Goal: Task Accomplishment & Management: Complete application form

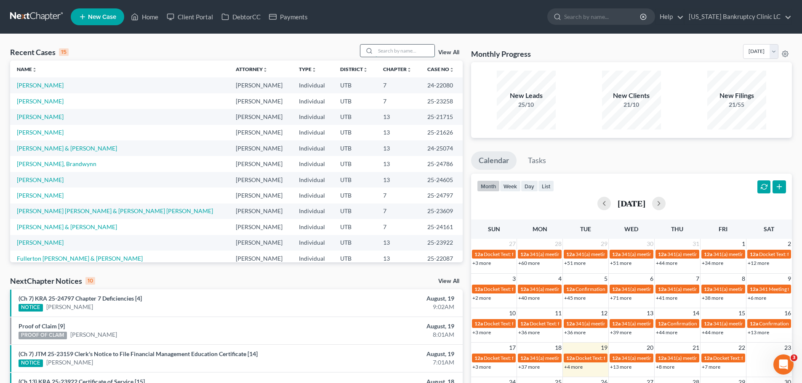
click at [397, 51] on input "search" at bounding box center [404, 51] width 59 height 12
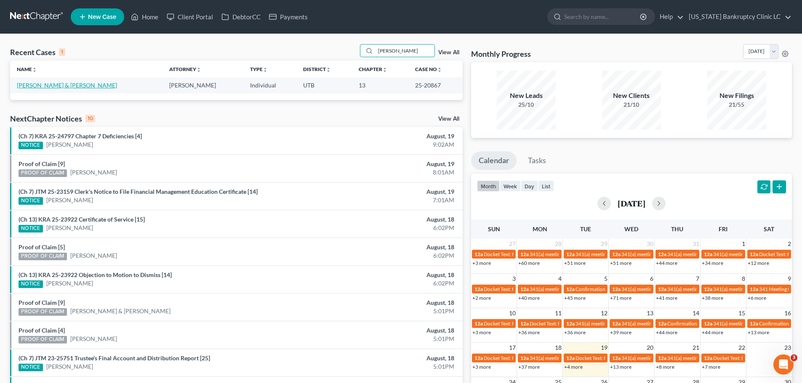
type input "[PERSON_NAME]"
click at [61, 85] on link "[PERSON_NAME] & [PERSON_NAME]" at bounding box center [67, 85] width 100 height 7
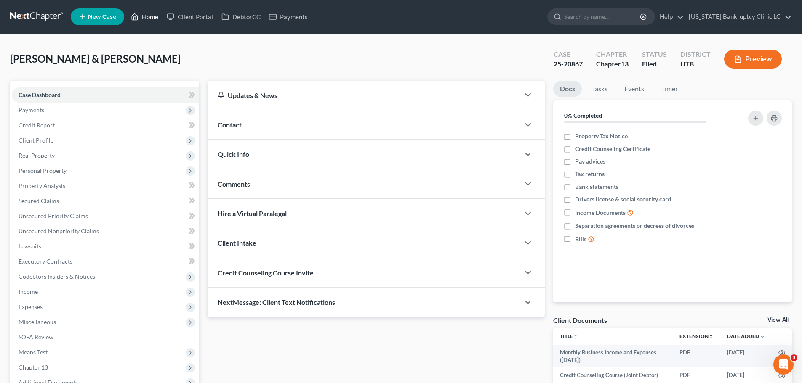
click at [149, 17] on link "Home" at bounding box center [145, 16] width 36 height 15
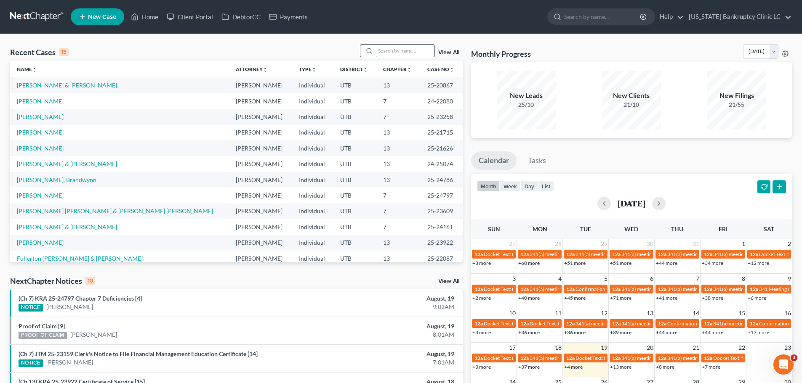
click at [392, 51] on input "search" at bounding box center [404, 51] width 59 height 12
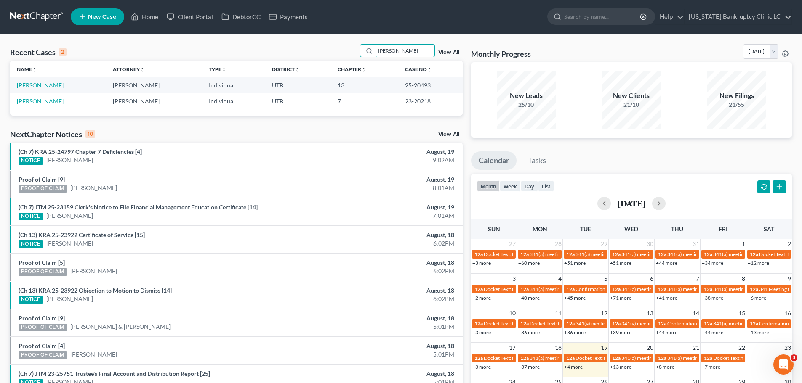
type input "gallegos"
click at [42, 81] on td "Gallegos, Monique" at bounding box center [58, 85] width 96 height 16
click at [36, 85] on link "Gallegos, Monique" at bounding box center [40, 85] width 47 height 7
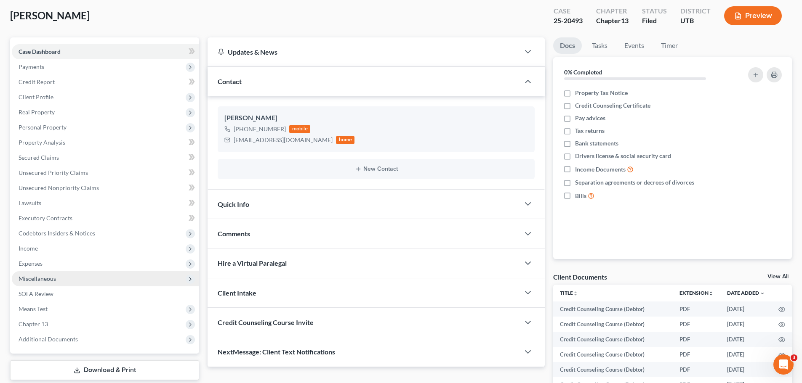
scroll to position [84, 0]
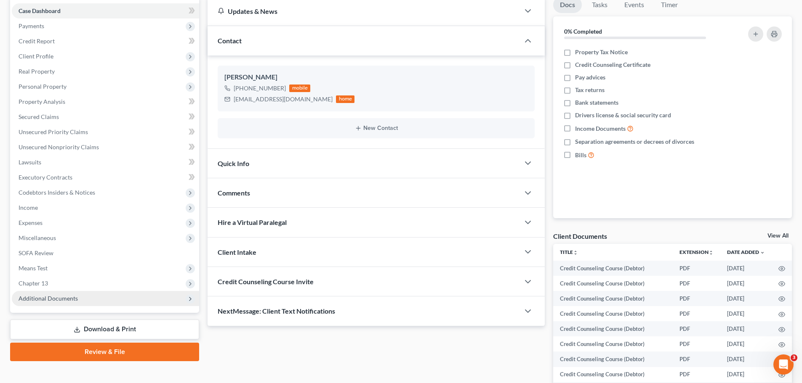
click at [30, 300] on span "Additional Documents" at bounding box center [48, 298] width 59 height 7
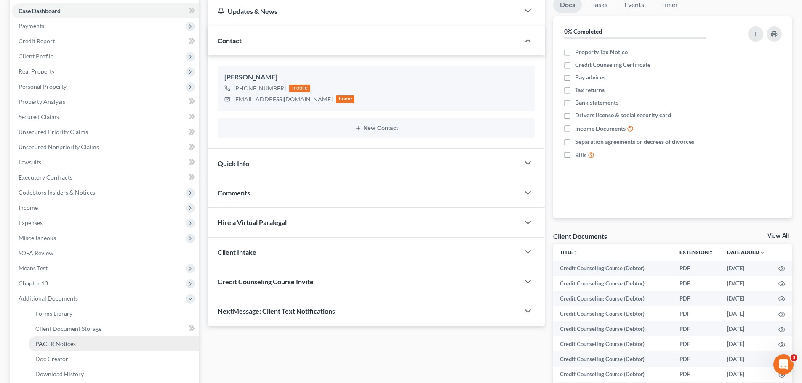
click at [55, 345] on span "PACER Notices" at bounding box center [55, 343] width 40 height 7
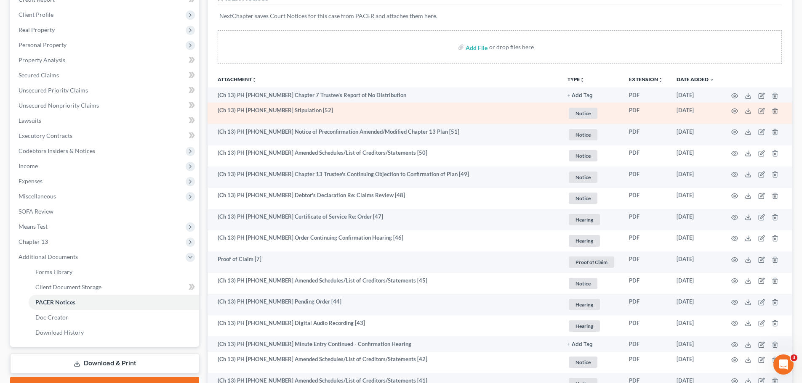
scroll to position [126, 0]
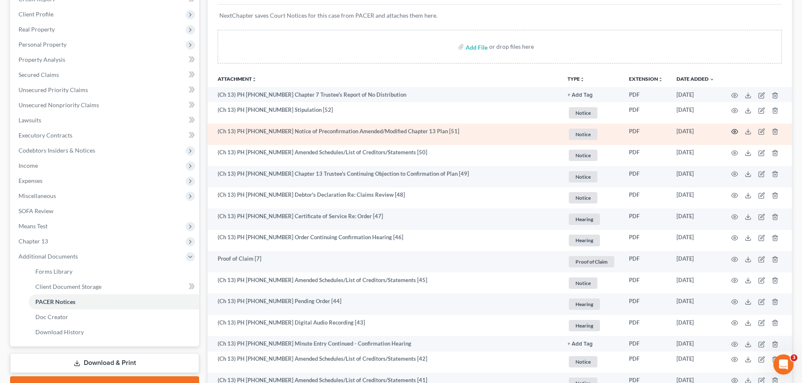
click at [736, 132] on icon "button" at bounding box center [734, 131] width 7 height 7
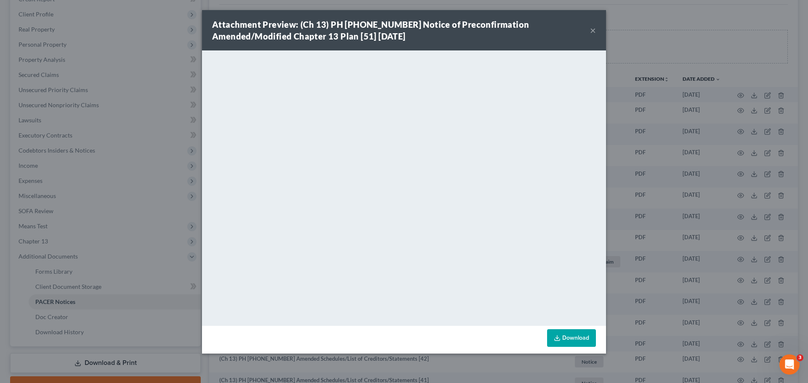
click at [593, 30] on button "×" at bounding box center [593, 30] width 6 height 10
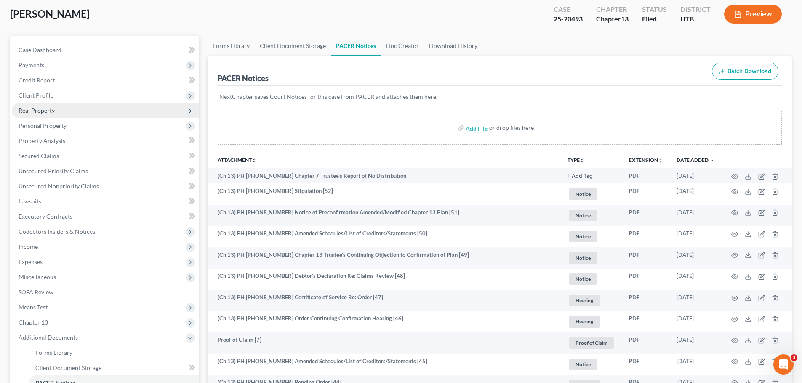
scroll to position [0, 0]
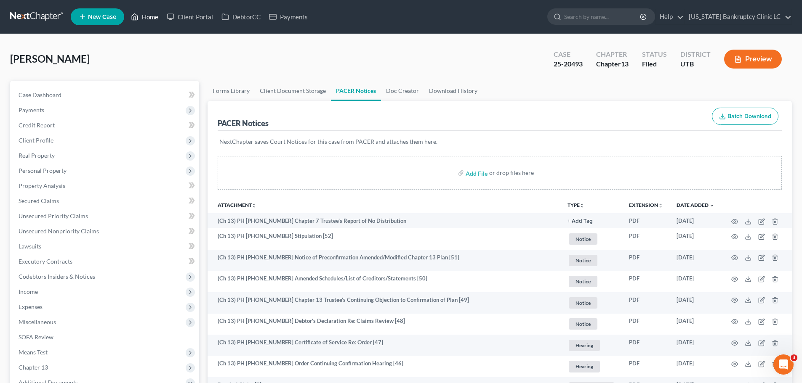
click at [149, 16] on link "Home" at bounding box center [145, 16] width 36 height 15
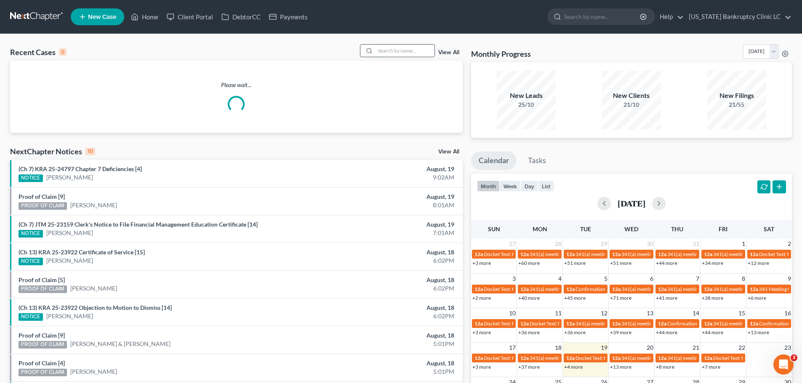
click at [402, 52] on input "search" at bounding box center [404, 51] width 59 height 12
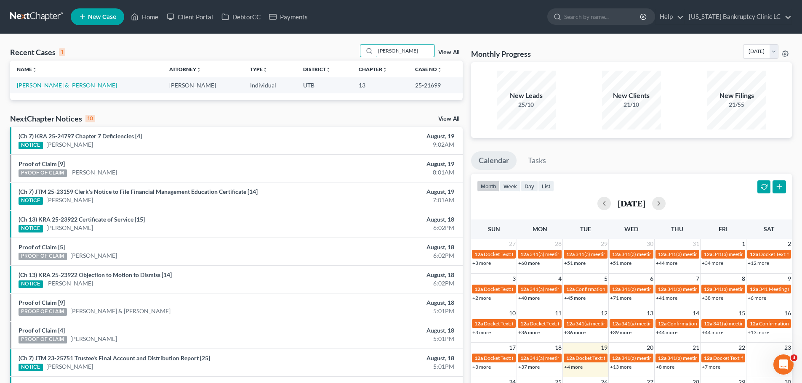
type input "satterfield"
click at [45, 85] on link "Satterfield, Jennifer & Jason" at bounding box center [67, 85] width 100 height 7
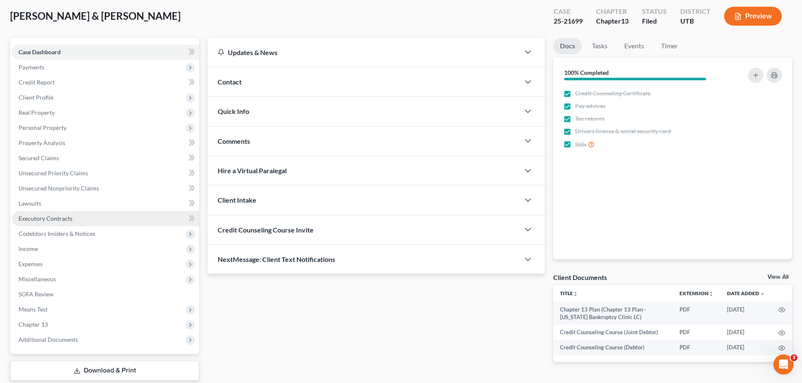
scroll to position [84, 0]
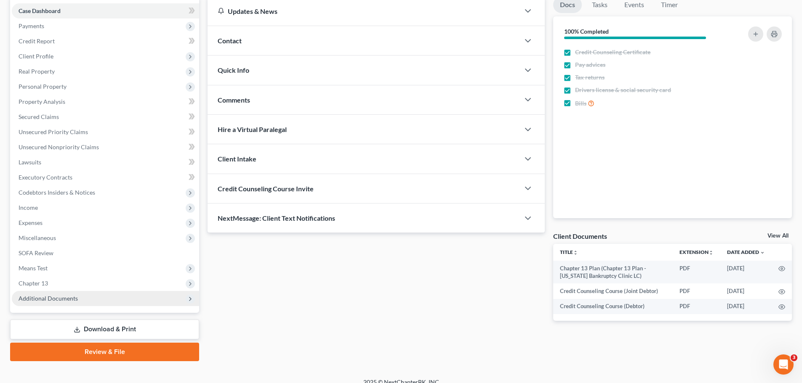
click at [80, 304] on span "Additional Documents" at bounding box center [105, 298] width 187 height 15
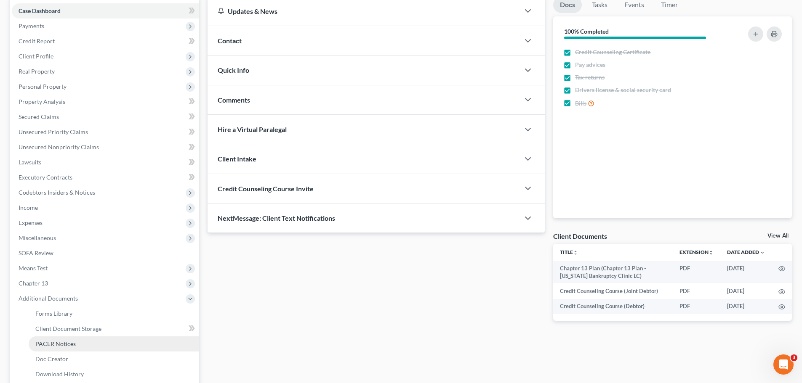
click at [72, 347] on span "PACER Notices" at bounding box center [55, 343] width 40 height 7
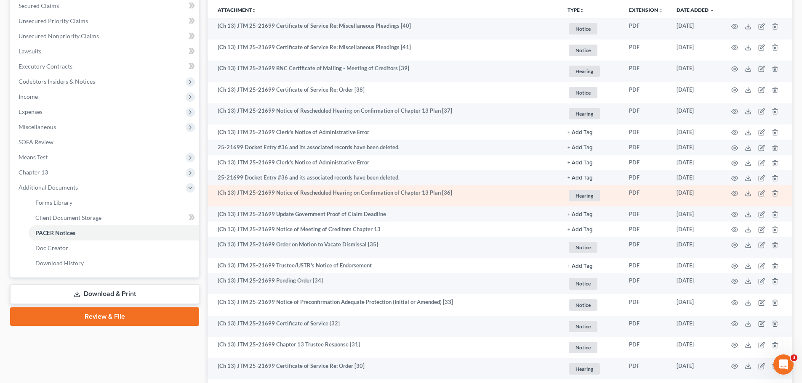
scroll to position [210, 0]
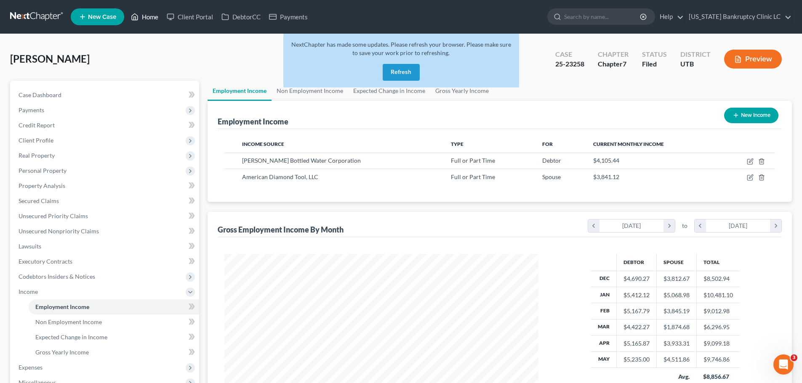
click at [151, 16] on link "Home" at bounding box center [145, 16] width 36 height 15
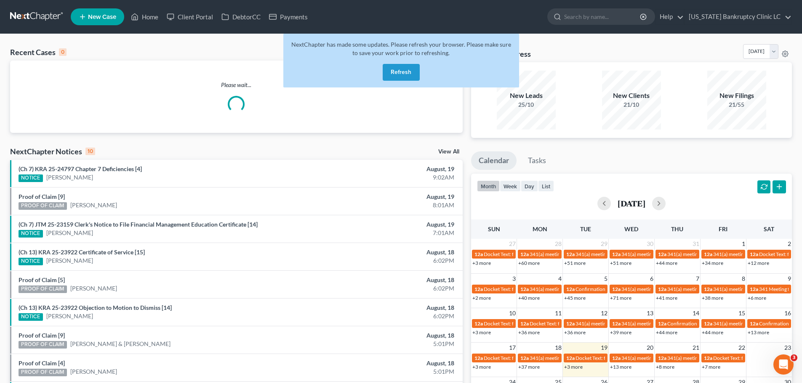
click at [403, 72] on button "Refresh" at bounding box center [401, 72] width 37 height 17
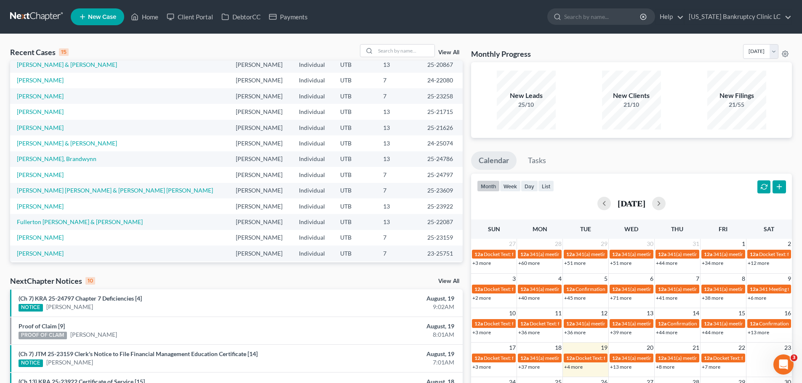
scroll to position [58, 0]
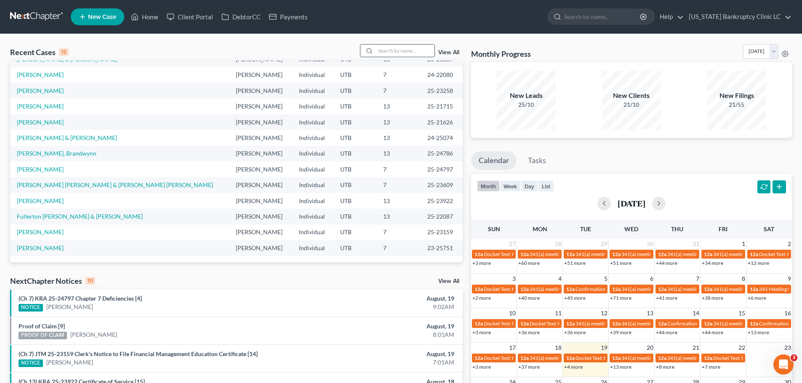
click at [383, 51] on input "search" at bounding box center [404, 51] width 59 height 12
type input "brooks"
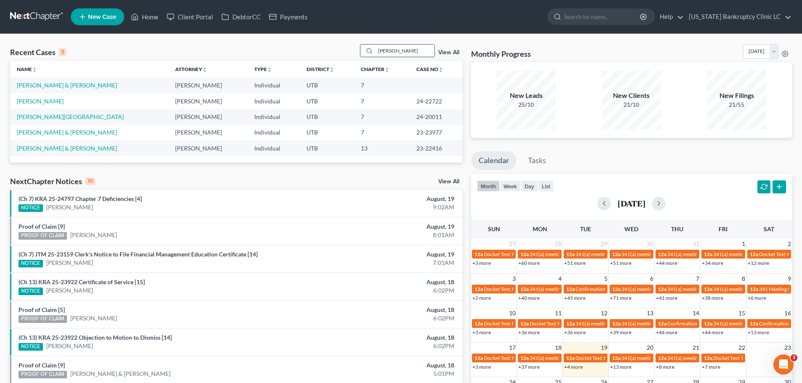
scroll to position [0, 0]
click at [58, 87] on link "[PERSON_NAME] & [PERSON_NAME]" at bounding box center [67, 85] width 100 height 7
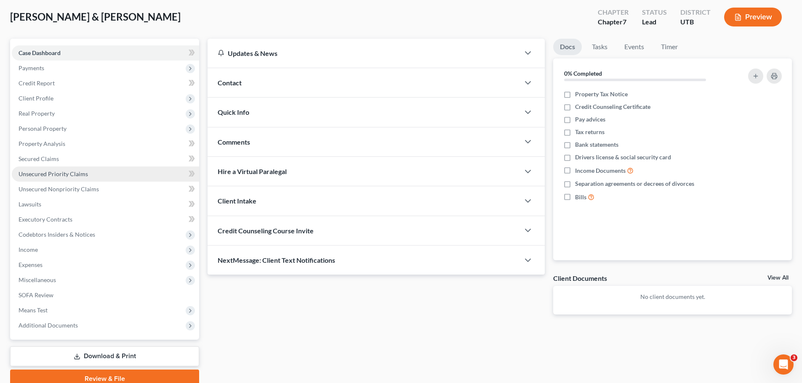
scroll to position [79, 0]
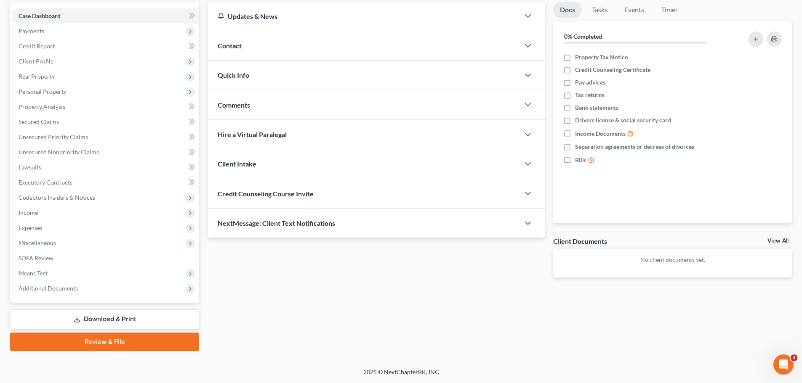
click at [92, 320] on link "Download & Print" at bounding box center [104, 320] width 189 height 20
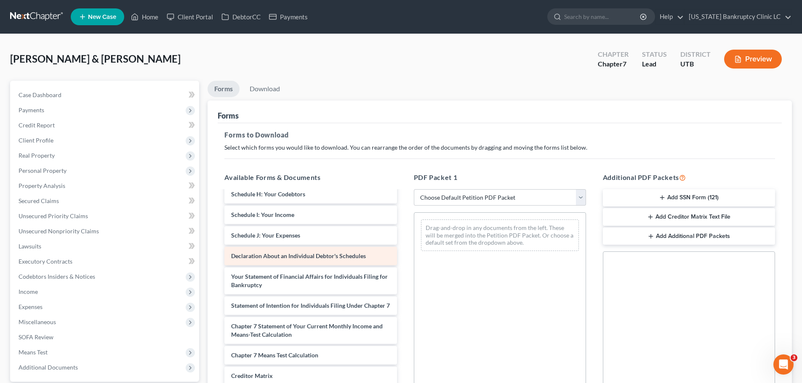
scroll to position [120, 0]
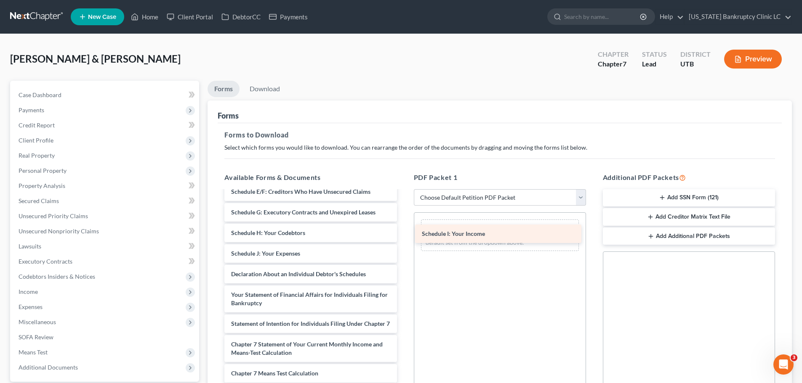
drag, startPoint x: 283, startPoint y: 254, endPoint x: 477, endPoint y: 232, distance: 194.8
click at [403, 232] on div "Schedule I: Your Income Voluntary Petition for Individuals Filing for Bankruptc…" at bounding box center [311, 272] width 186 height 403
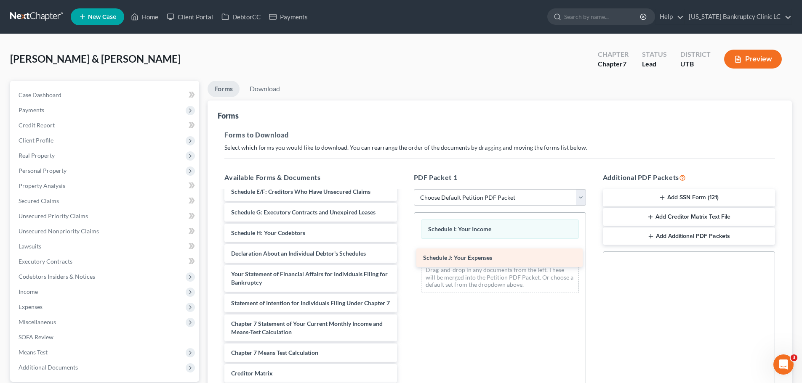
drag, startPoint x: 254, startPoint y: 253, endPoint x: 446, endPoint y: 256, distance: 191.5
click at [403, 256] on div "Schedule J: Your Expenses Voluntary Petition for Individuals Filing for Bankrup…" at bounding box center [311, 262] width 186 height 382
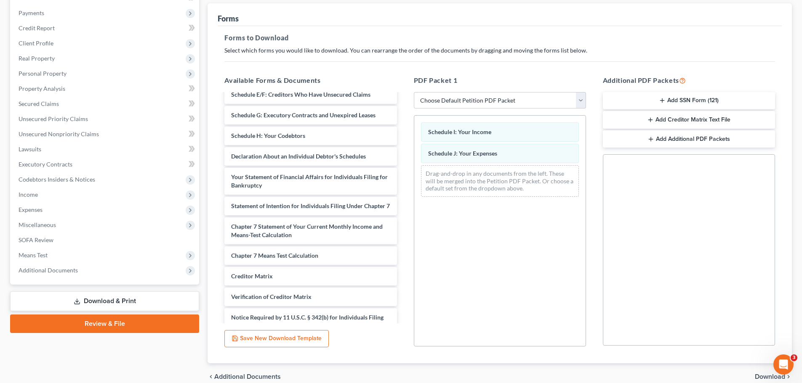
scroll to position [136, 0]
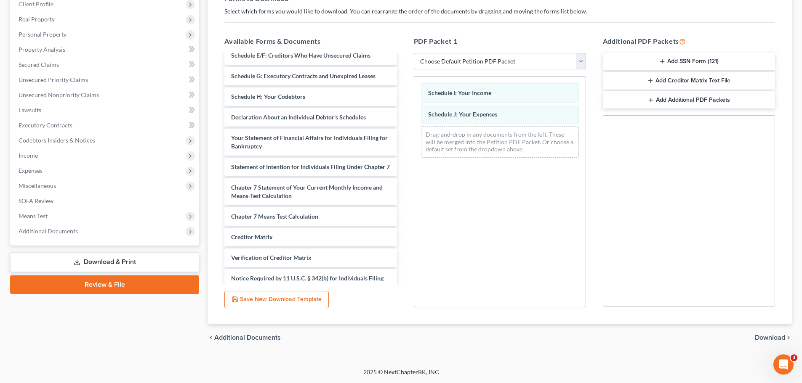
click at [771, 338] on span "Download" at bounding box center [770, 338] width 30 height 7
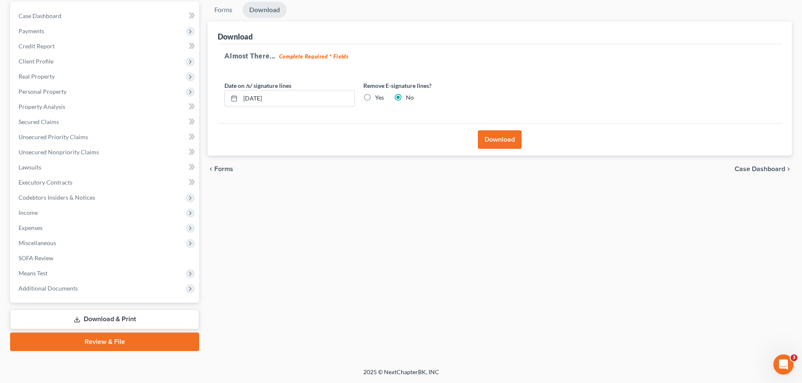
click at [506, 143] on button "Download" at bounding box center [500, 139] width 44 height 19
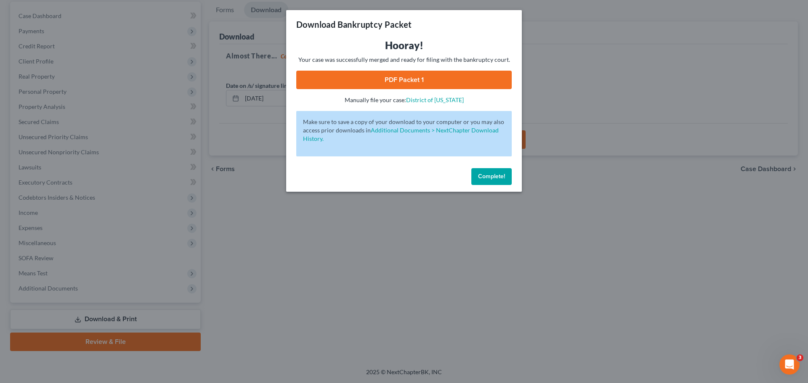
click at [402, 77] on link "PDF Packet 1" at bounding box center [403, 80] width 215 height 19
click at [496, 179] on span "Complete!" at bounding box center [491, 176] width 27 height 7
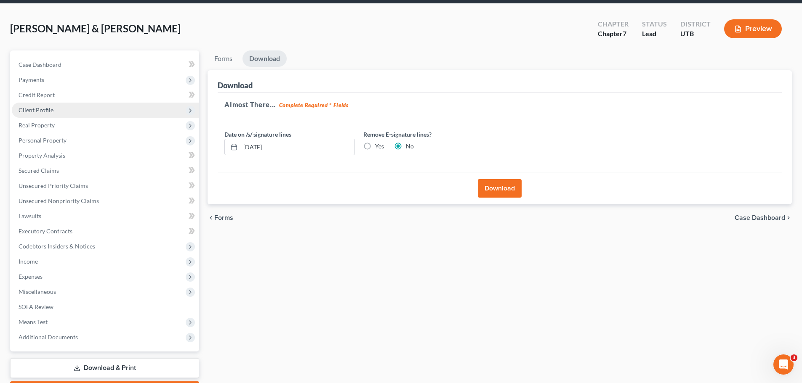
scroll to position [0, 0]
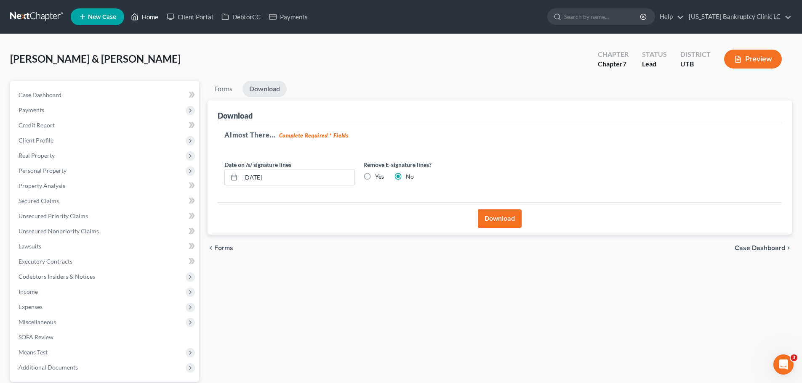
click at [143, 16] on link "Home" at bounding box center [145, 16] width 36 height 15
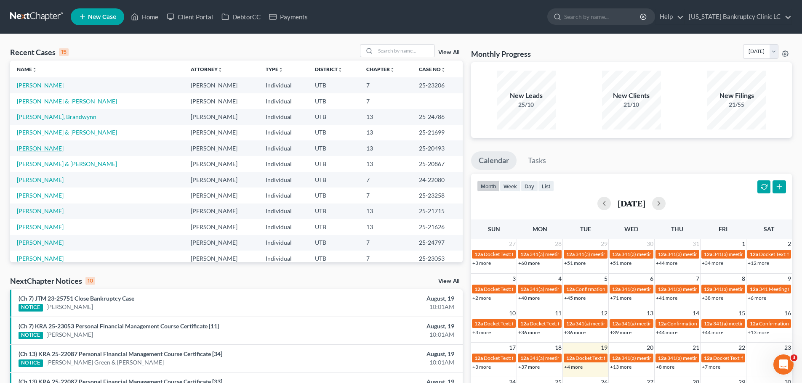
click at [30, 146] on link "Gallegos, Monique" at bounding box center [40, 148] width 47 height 7
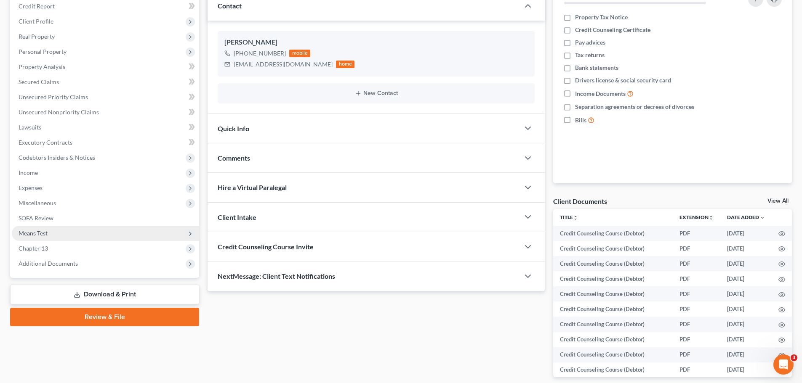
scroll to position [159, 0]
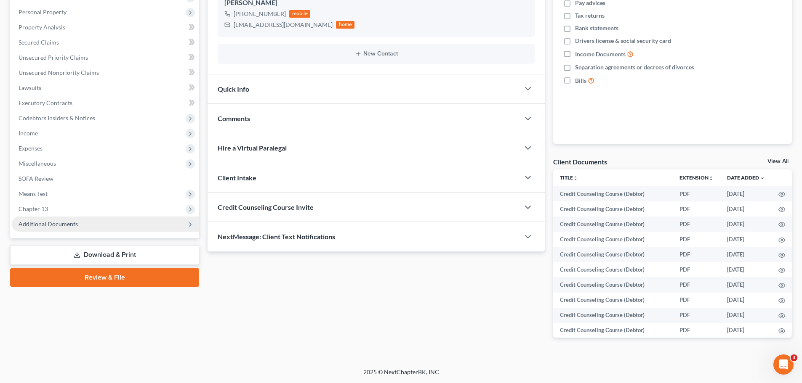
click at [81, 225] on span "Additional Documents" at bounding box center [105, 224] width 187 height 15
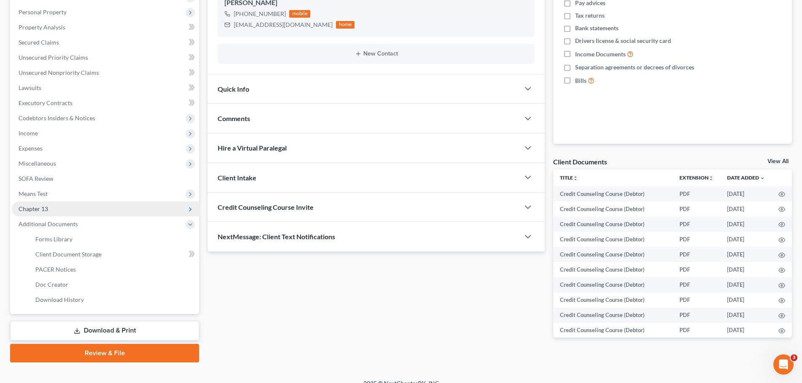
click at [66, 206] on span "Chapter 13" at bounding box center [105, 209] width 187 height 15
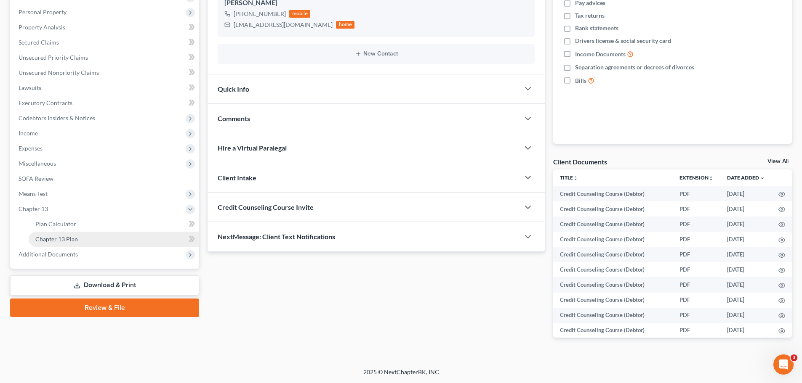
click at [64, 237] on span "Chapter 13 Plan" at bounding box center [56, 239] width 43 height 7
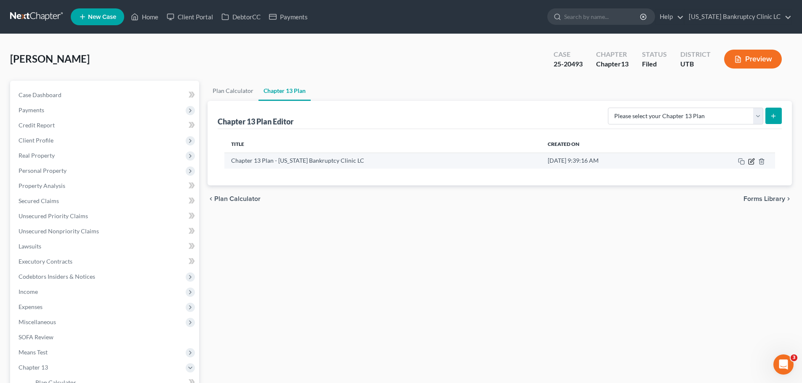
click at [750, 160] on icon "button" at bounding box center [751, 161] width 7 height 7
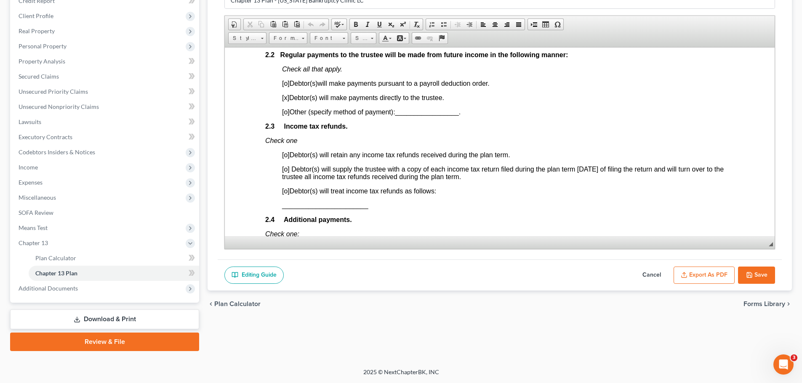
scroll to position [589, 0]
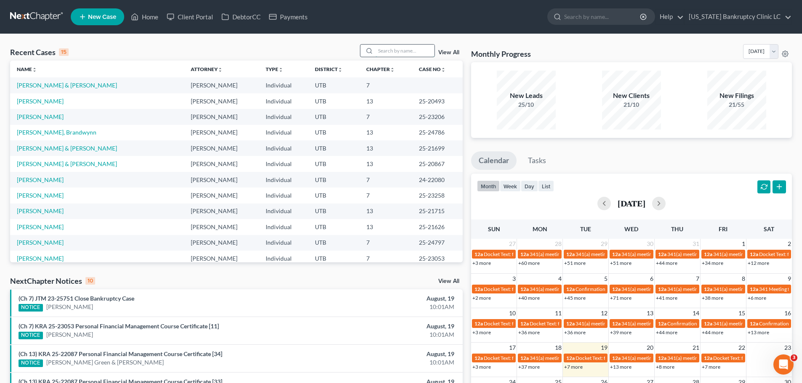
click at [386, 49] on input "search" at bounding box center [404, 51] width 59 height 12
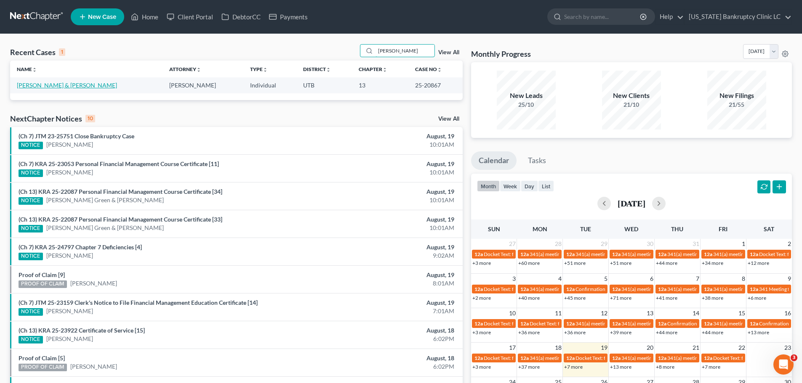
type input "[PERSON_NAME]"
click at [42, 85] on link "[PERSON_NAME] & [PERSON_NAME]" at bounding box center [67, 85] width 100 height 7
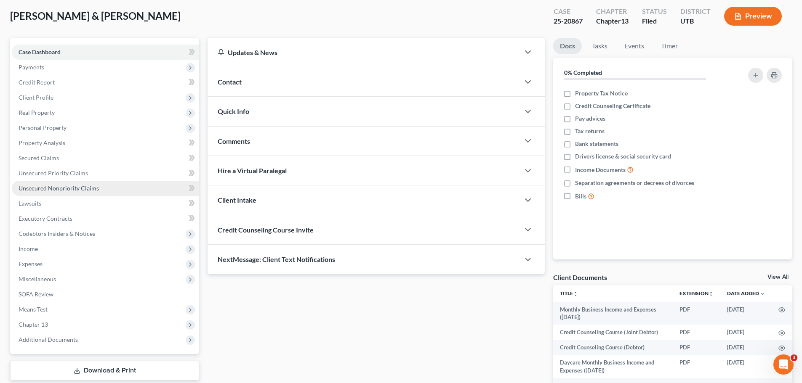
scroll to position [84, 0]
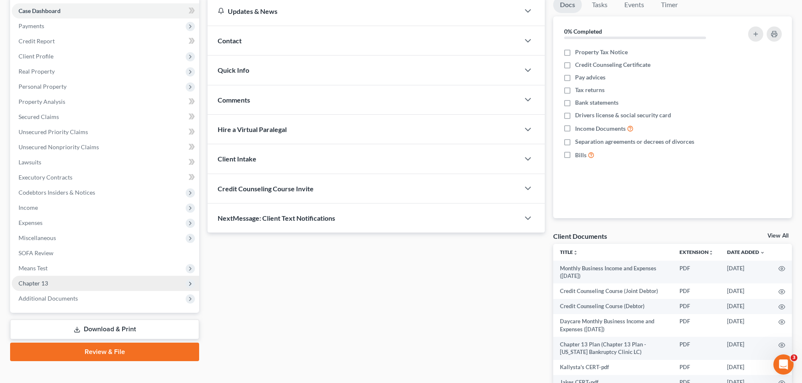
click at [95, 283] on span "Chapter 13" at bounding box center [105, 283] width 187 height 15
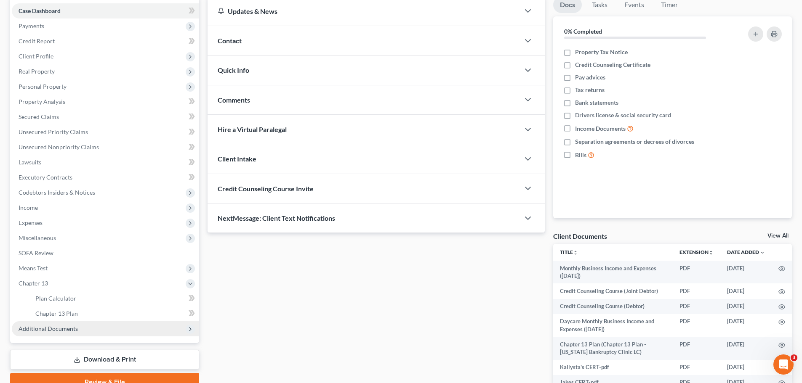
click at [71, 327] on span "Additional Documents" at bounding box center [48, 328] width 59 height 7
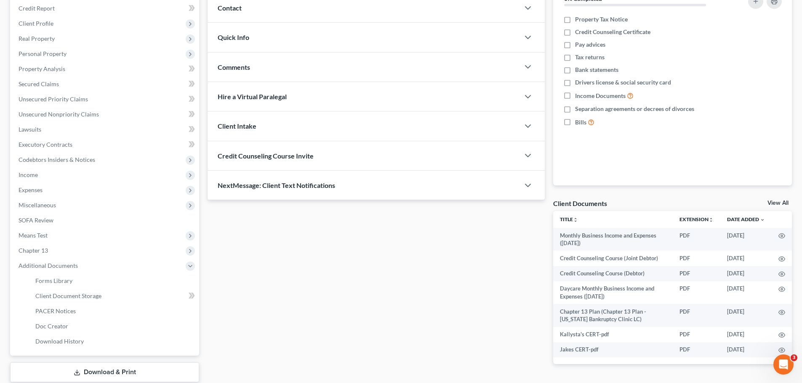
scroll to position [168, 0]
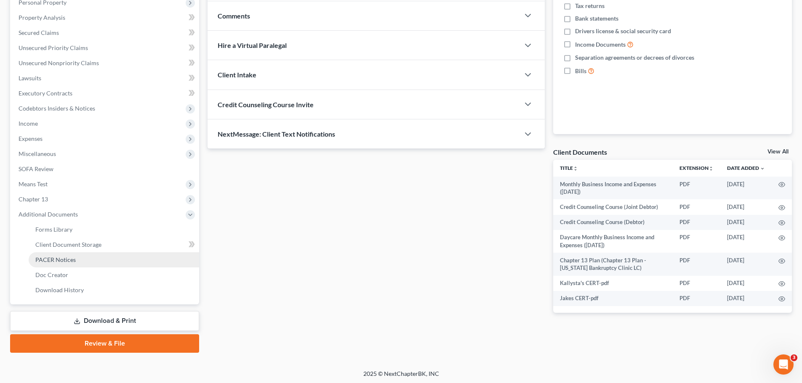
click at [74, 258] on span "PACER Notices" at bounding box center [55, 259] width 40 height 7
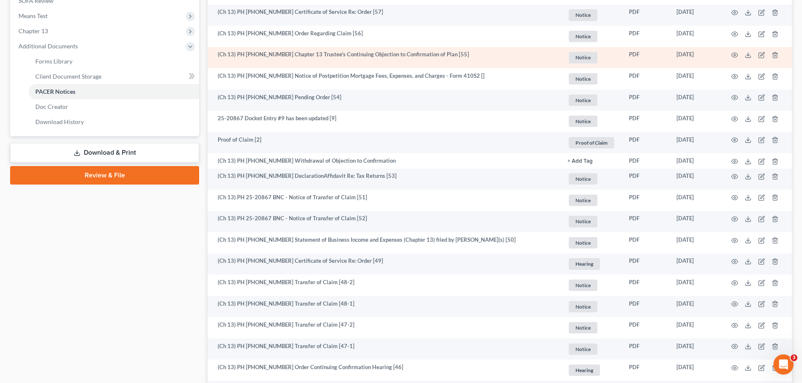
scroll to position [379, 0]
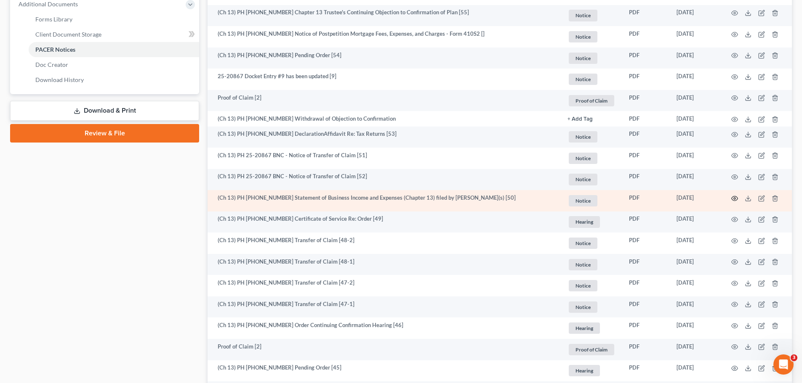
click at [734, 198] on circle "button" at bounding box center [735, 199] width 2 height 2
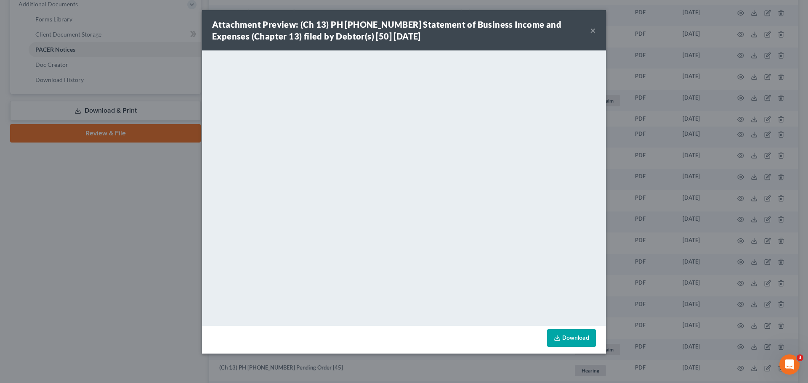
click at [592, 29] on button "×" at bounding box center [593, 30] width 6 height 10
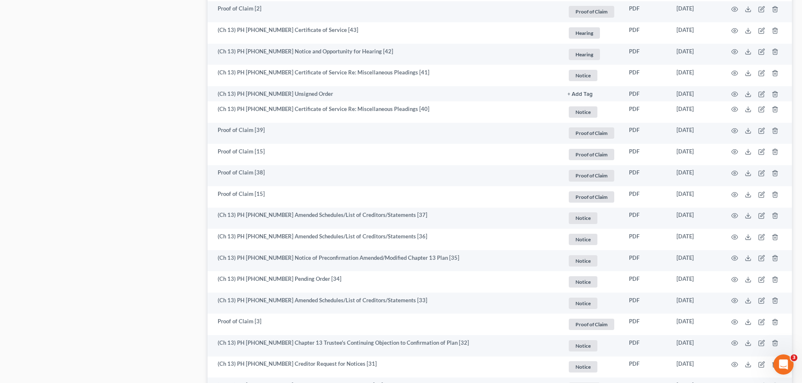
scroll to position [800, 0]
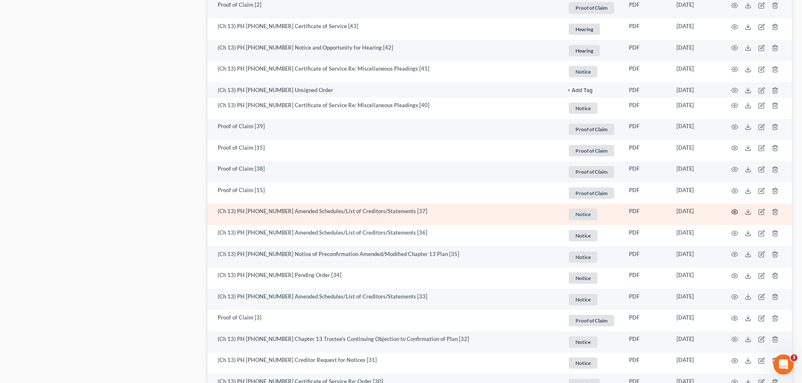
click at [734, 213] on icon "button" at bounding box center [734, 212] width 7 height 7
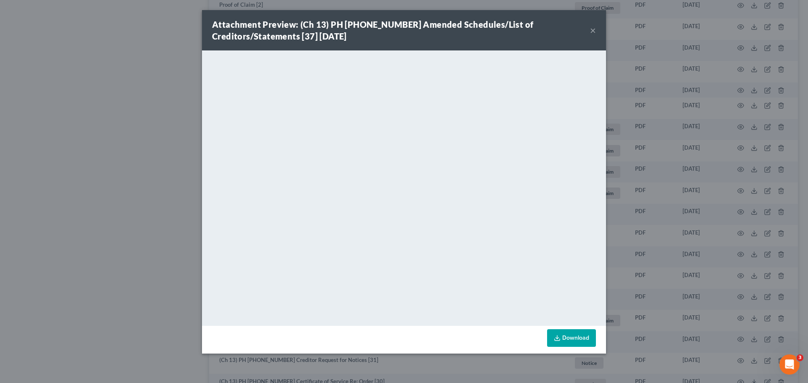
click at [591, 31] on button "×" at bounding box center [593, 30] width 6 height 10
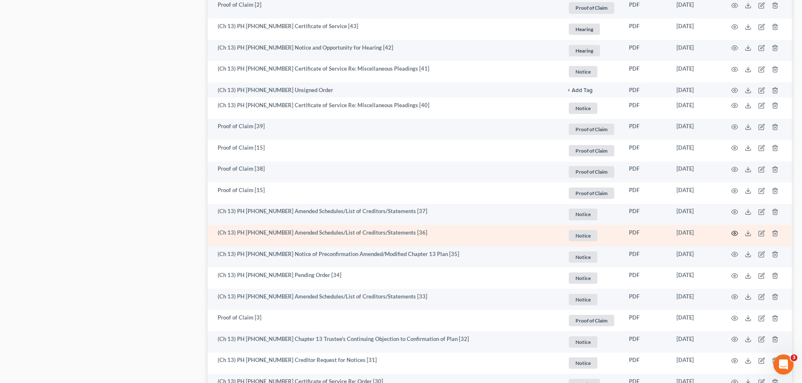
click at [736, 234] on icon "button" at bounding box center [734, 233] width 7 height 7
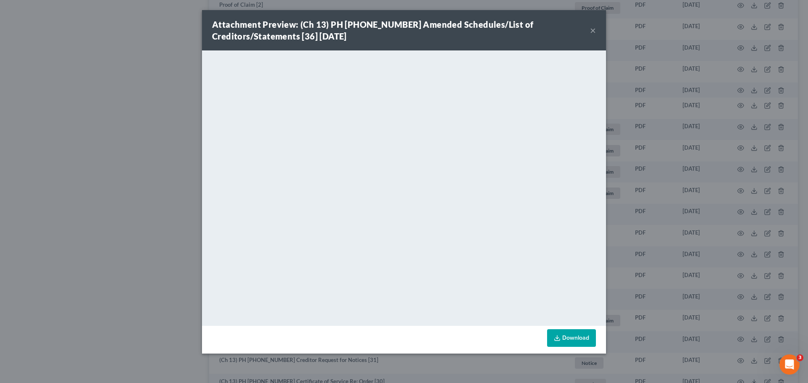
click at [593, 32] on button "×" at bounding box center [593, 30] width 6 height 10
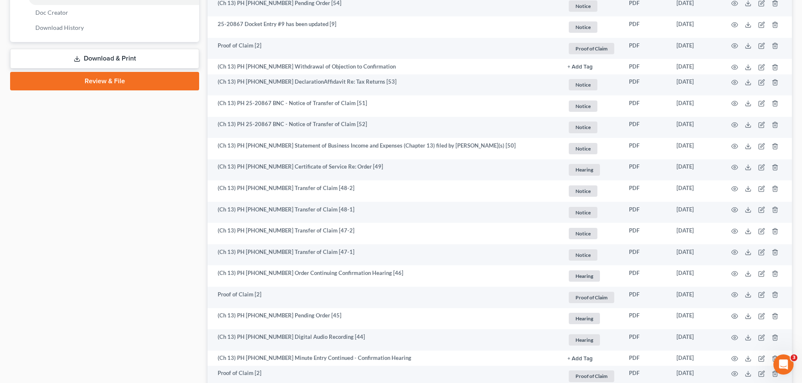
scroll to position [421, 0]
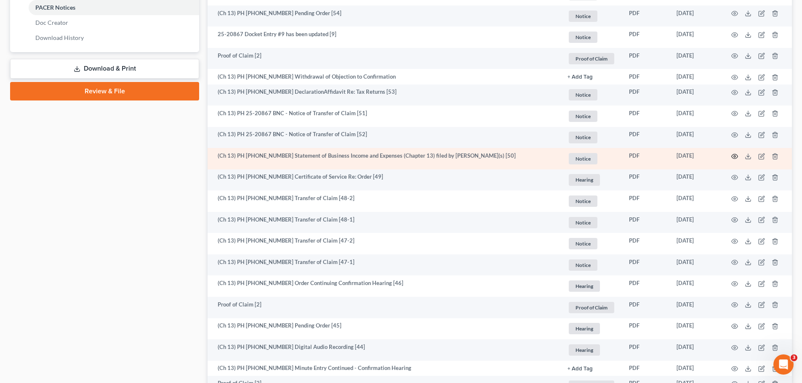
click at [735, 154] on icon "button" at bounding box center [734, 156] width 7 height 7
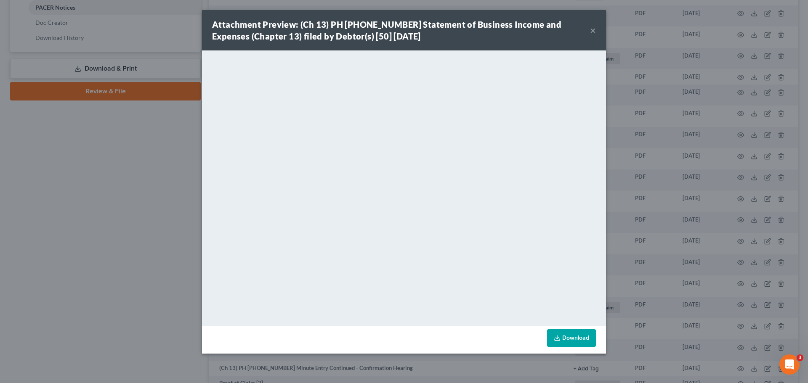
click at [594, 30] on button "×" at bounding box center [593, 30] width 6 height 10
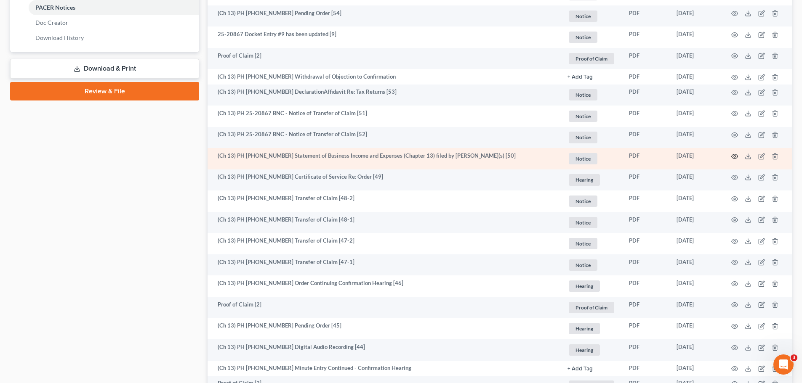
click at [732, 155] on icon "button" at bounding box center [734, 156] width 6 height 5
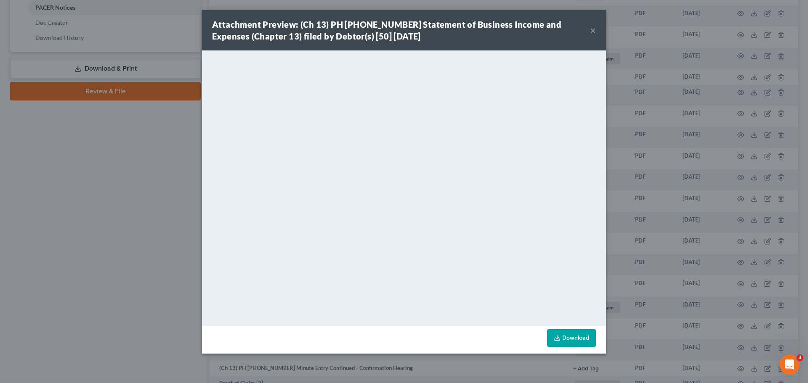
click at [593, 31] on button "×" at bounding box center [593, 30] width 6 height 10
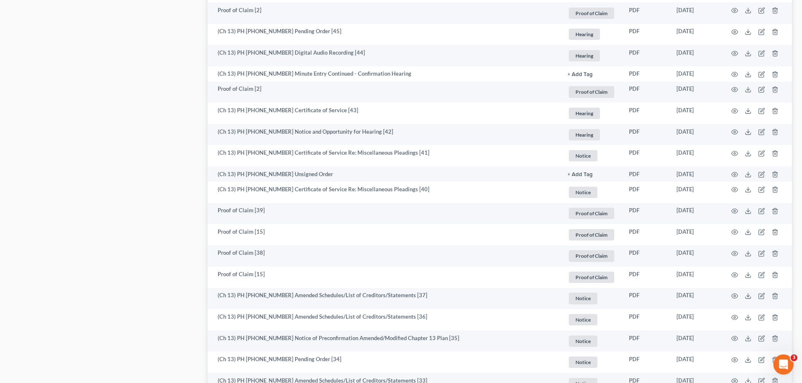
scroll to position [758, 0]
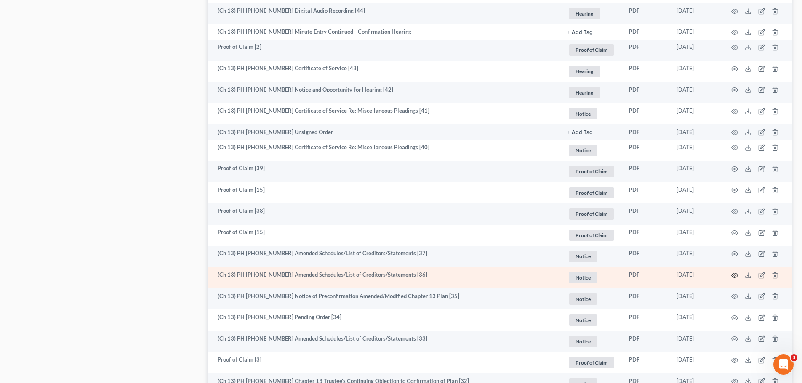
click at [734, 274] on icon "button" at bounding box center [734, 275] width 7 height 7
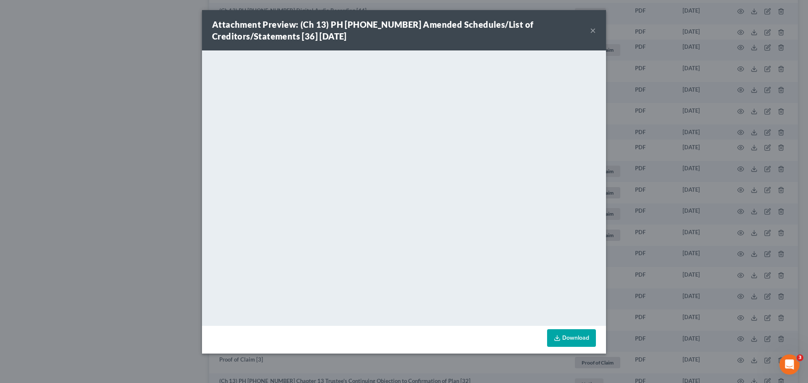
click at [593, 29] on button "×" at bounding box center [593, 30] width 6 height 10
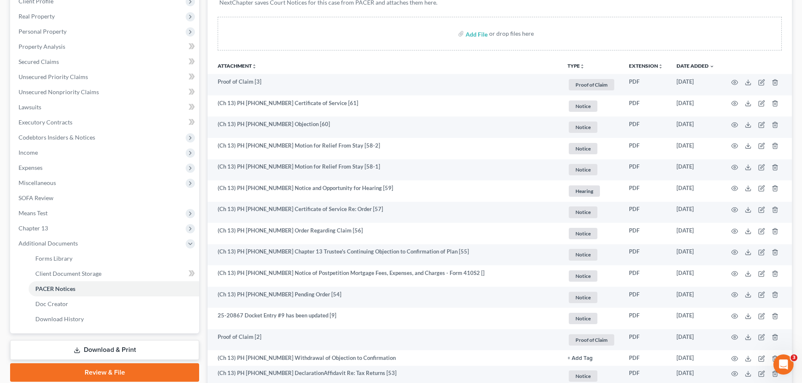
scroll to position [0, 0]
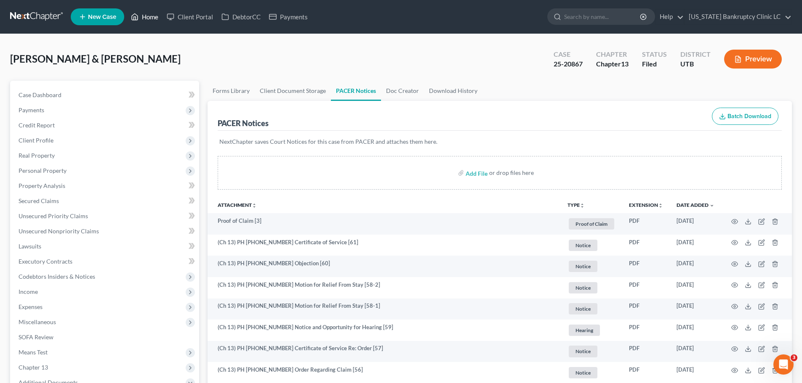
click at [149, 16] on link "Home" at bounding box center [145, 16] width 36 height 15
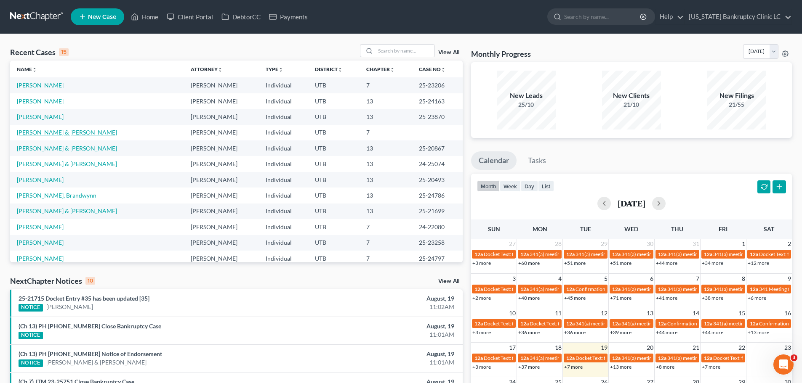
click at [45, 133] on link "Martin, Brittney & Brooks, Larryn" at bounding box center [67, 132] width 100 height 7
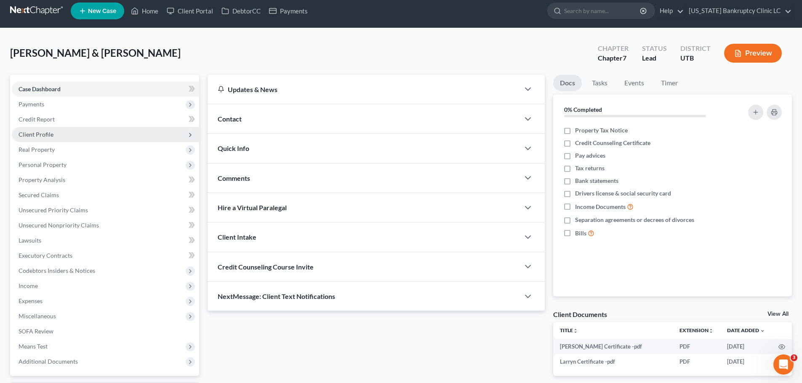
scroll to position [79, 0]
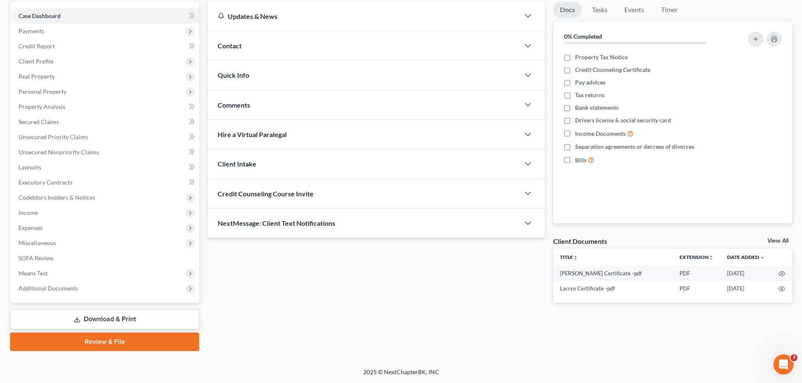
click at [113, 322] on link "Download & Print" at bounding box center [104, 320] width 189 height 20
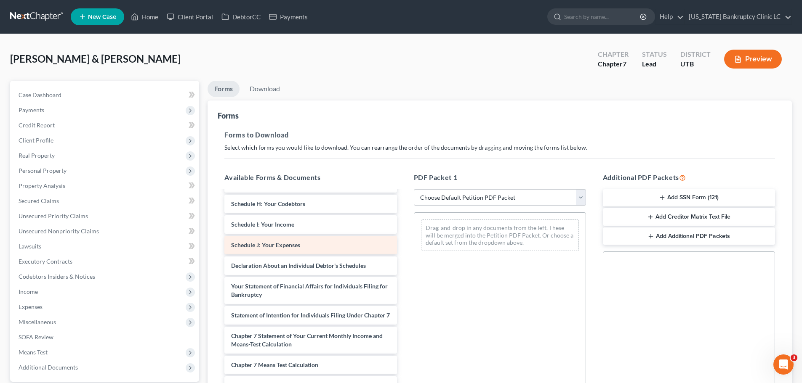
scroll to position [210, 0]
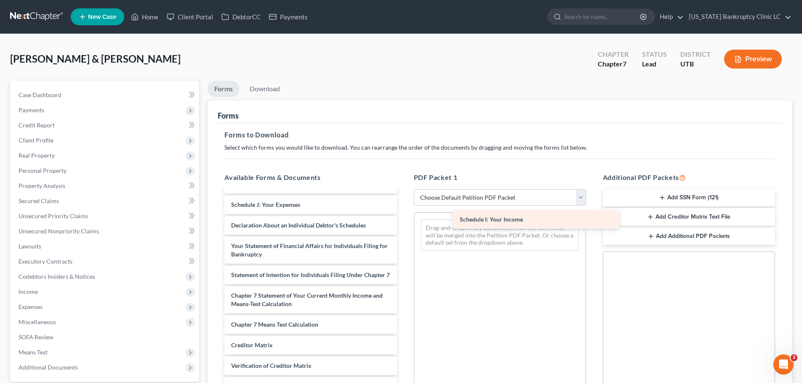
drag, startPoint x: 288, startPoint y: 205, endPoint x: 516, endPoint y: 219, distance: 229.0
click at [403, 219] on div "Schedule I: Your Income Brittney Certificate -pdf Larryn Certificate -pdf Volun…" at bounding box center [311, 203] width 186 height 444
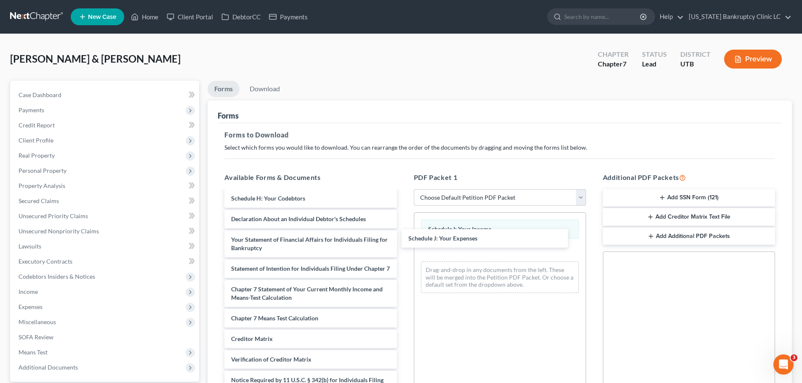
scroll to position [205, 0]
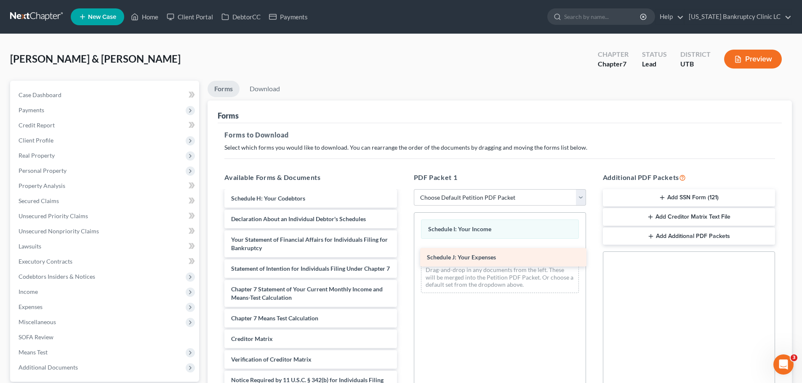
drag, startPoint x: 279, startPoint y: 203, endPoint x: 474, endPoint y: 255, distance: 202.4
click at [403, 255] on div "Schedule J: Your Expenses Brittney Certificate -pdf Larryn Certificate -pdf Vol…" at bounding box center [311, 206] width 186 height 423
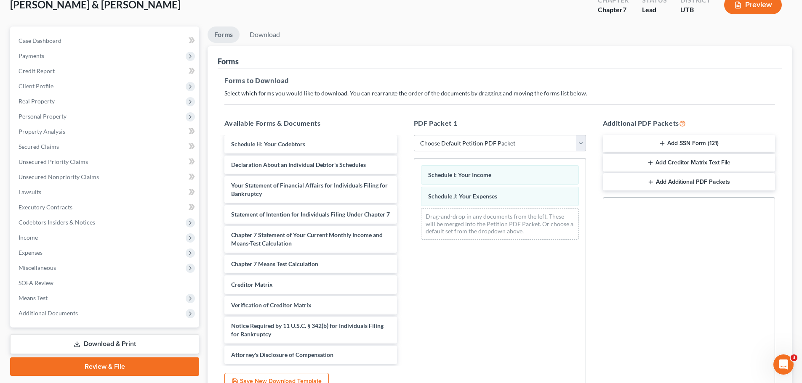
scroll to position [136, 0]
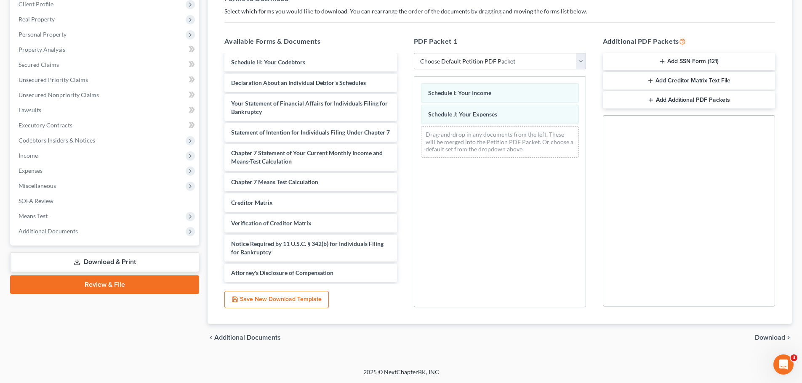
click at [772, 336] on span "Download" at bounding box center [770, 338] width 30 height 7
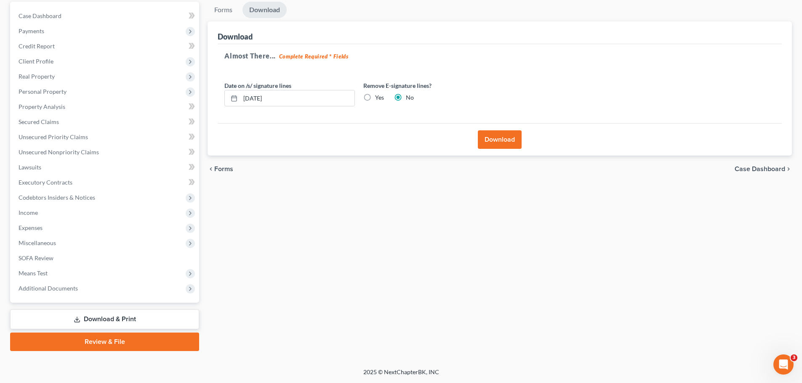
click at [497, 142] on button "Download" at bounding box center [500, 139] width 44 height 19
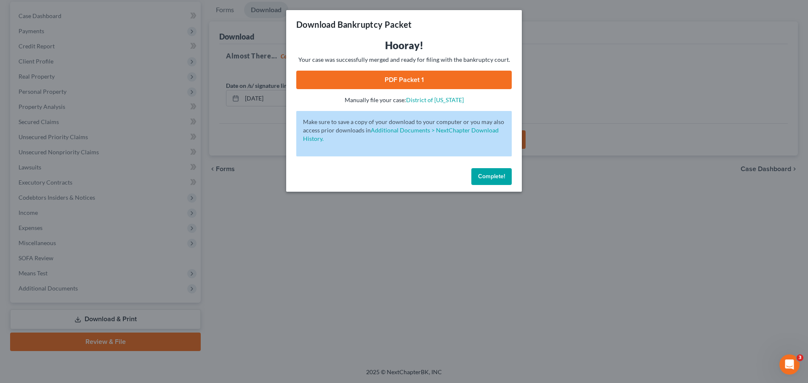
click at [419, 78] on link "PDF Packet 1" at bounding box center [403, 80] width 215 height 19
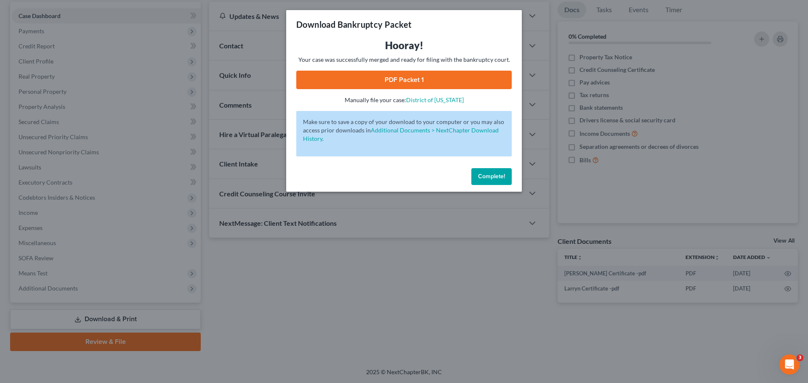
click at [497, 178] on span "Complete!" at bounding box center [491, 176] width 27 height 7
click at [492, 173] on span "Complete!" at bounding box center [491, 176] width 27 height 7
click at [488, 173] on span "Complete!" at bounding box center [491, 176] width 27 height 7
click at [285, 225] on div "Download Bankruptcy Packet Hooray! Your case was successfully merged and ready …" at bounding box center [404, 191] width 808 height 383
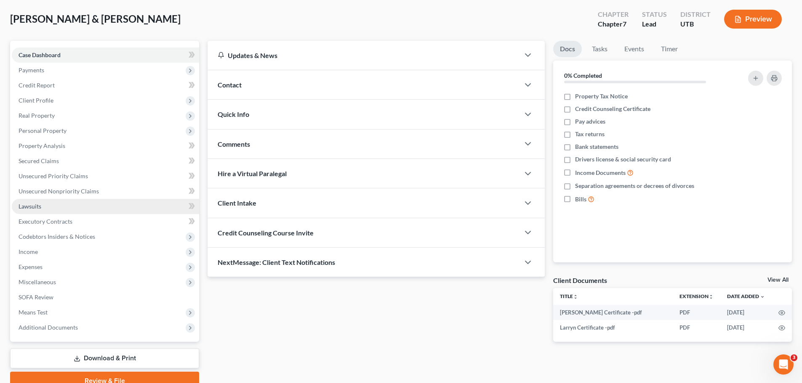
scroll to position [79, 0]
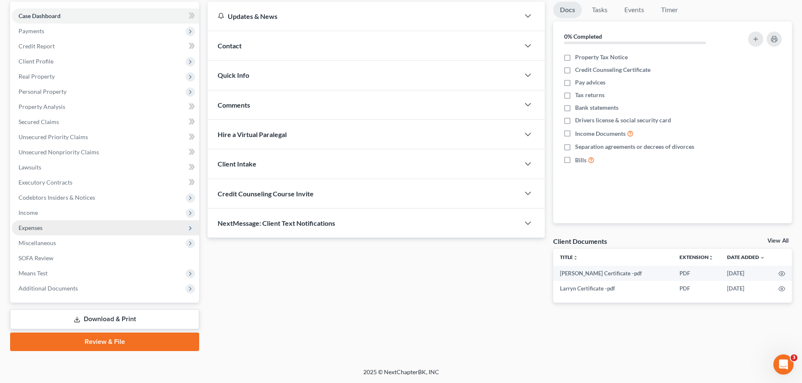
click at [86, 229] on span "Expenses" at bounding box center [105, 228] width 187 height 15
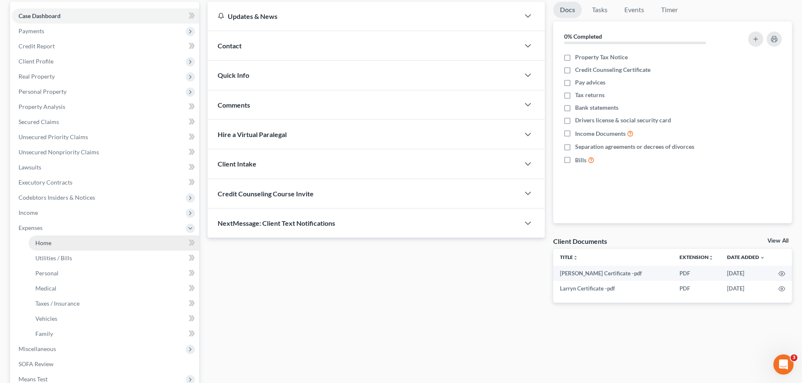
click at [82, 243] on link "Home" at bounding box center [114, 243] width 170 height 15
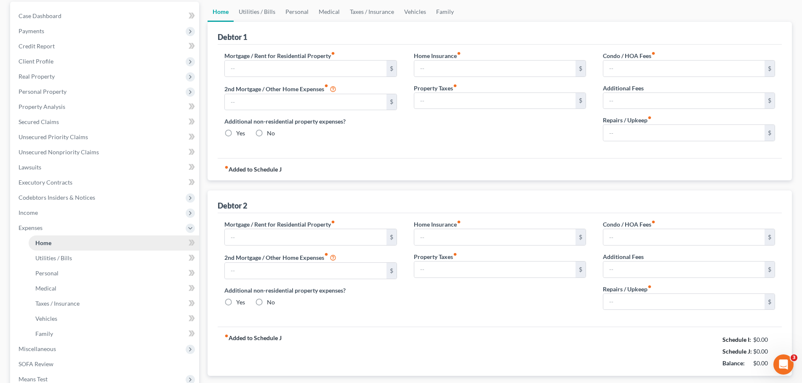
scroll to position [1, 0]
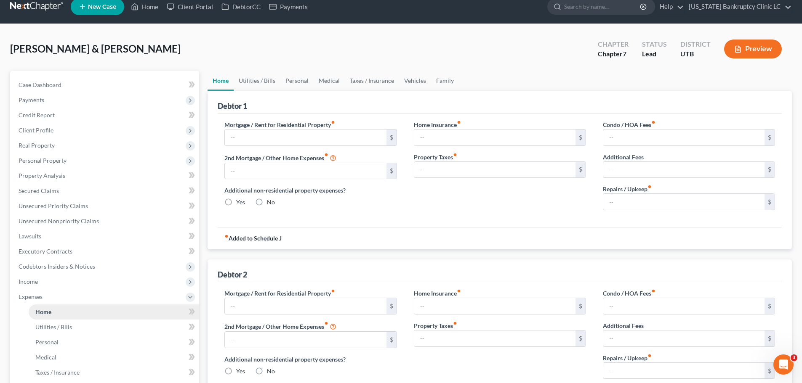
type input "250.00"
type input "0.00"
radio input "true"
type input "25.00"
type input "0.00"
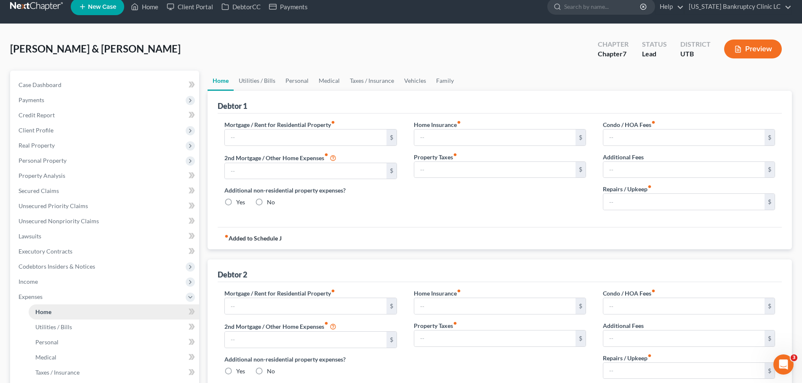
type input "0.00"
type input "1,350.00"
type input "2,000.00"
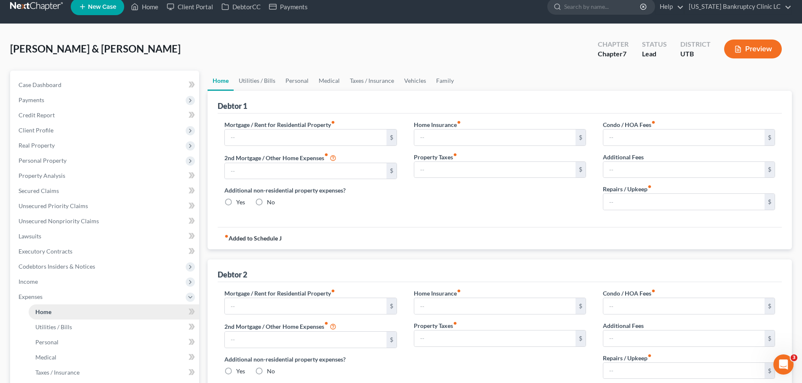
radio input "true"
type input "0.00"
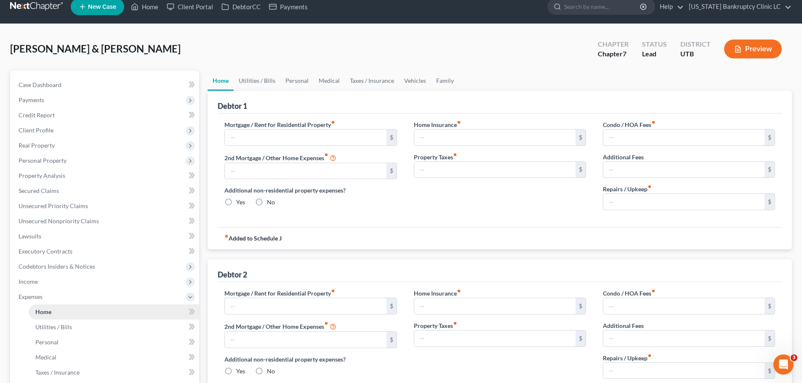
type input "0.00"
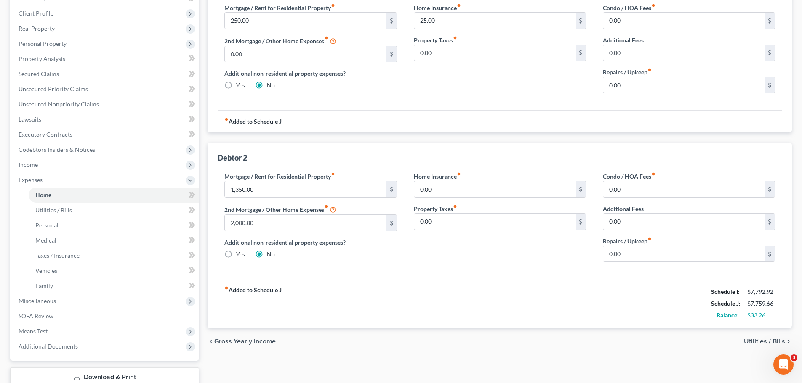
scroll to position [168, 0]
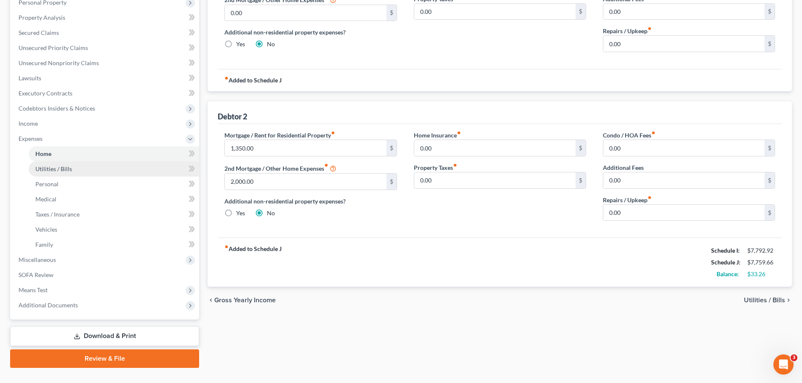
click at [61, 167] on span "Utilities / Bills" at bounding box center [53, 168] width 37 height 7
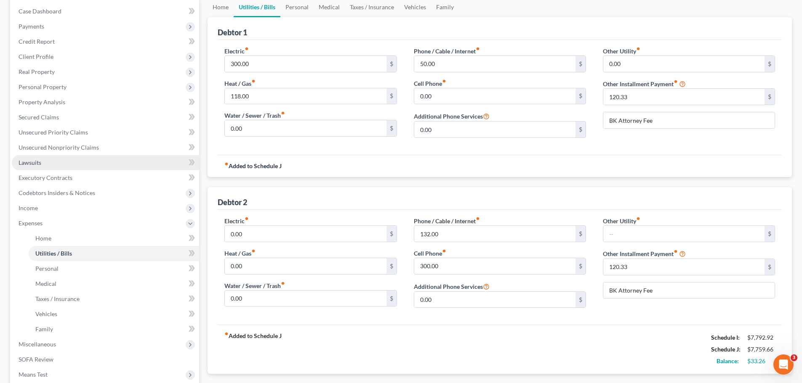
scroll to position [84, 0]
type input "111.08"
click at [638, 266] on div "120.33 $" at bounding box center [689, 266] width 172 height 17
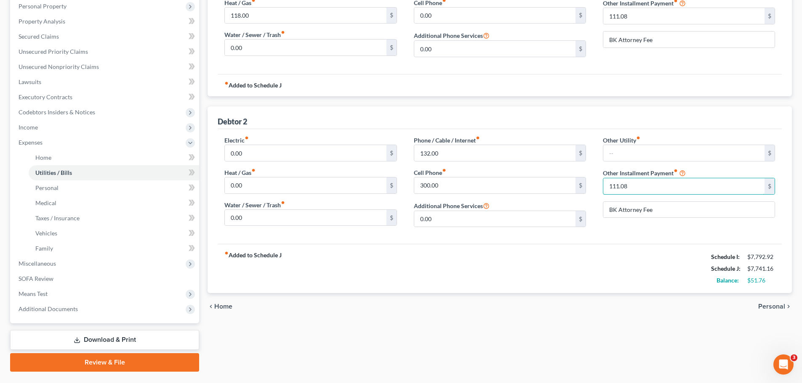
scroll to position [168, 0]
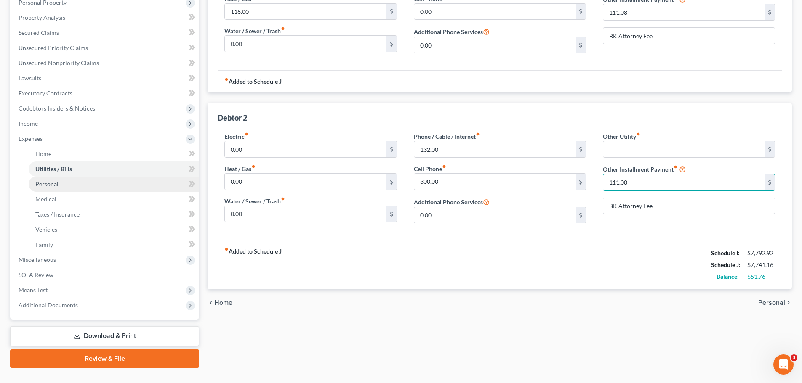
type input "111.08"
click at [58, 186] on link "Personal" at bounding box center [114, 184] width 170 height 15
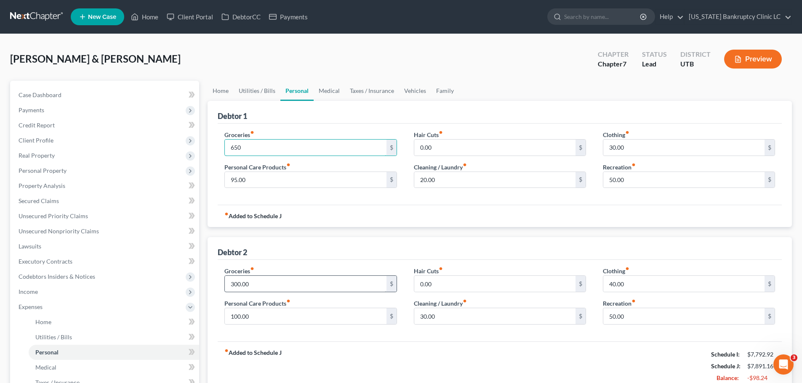
type input "650"
click at [270, 287] on input "300.00" at bounding box center [305, 284] width 161 height 16
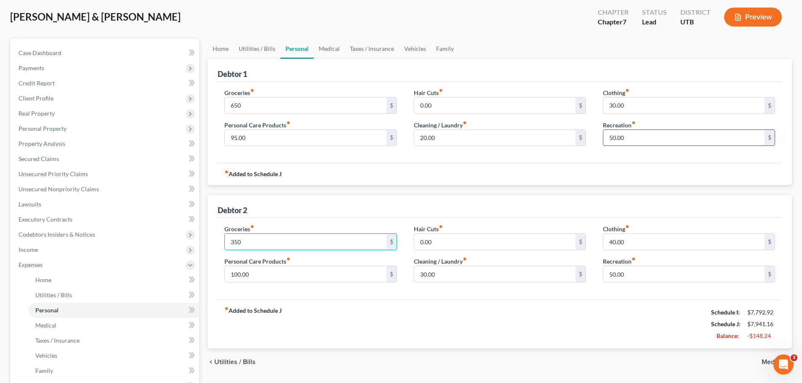
type input "350"
type input "100"
click at [634, 98] on div "30.00 $" at bounding box center [689, 105] width 172 height 17
click at [633, 100] on input "30.00" at bounding box center [683, 106] width 161 height 16
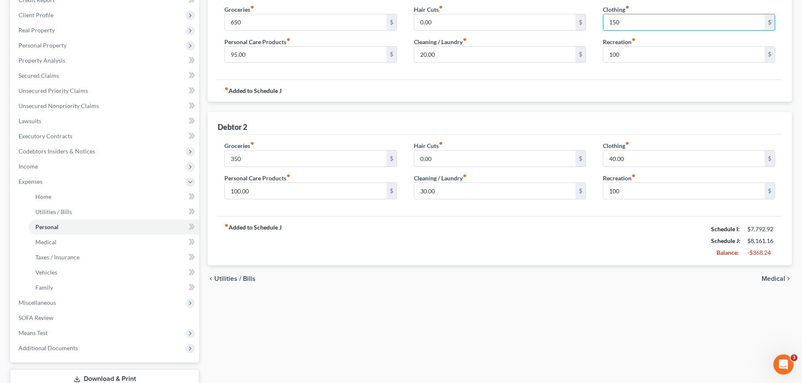
scroll to position [126, 0]
type input "150"
click at [73, 242] on link "Medical" at bounding box center [114, 241] width 170 height 15
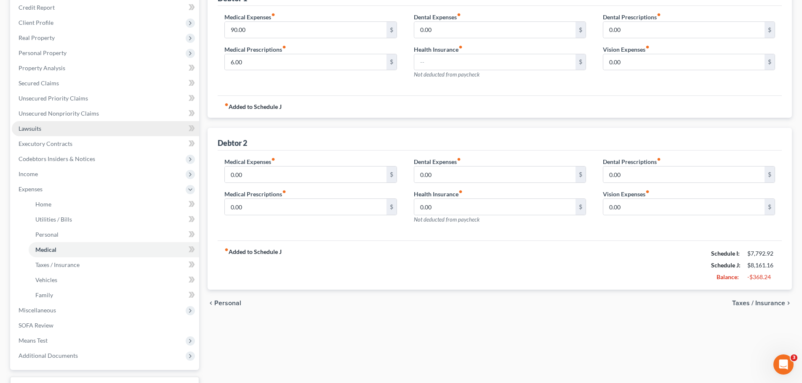
scroll to position [126, 0]
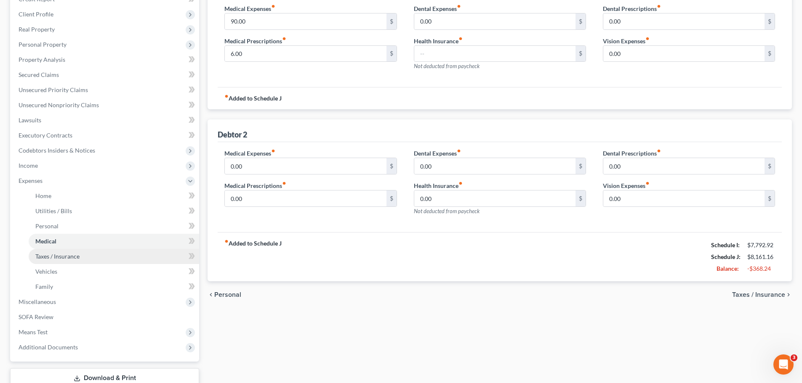
click at [74, 256] on span "Taxes / Insurance" at bounding box center [57, 256] width 44 height 7
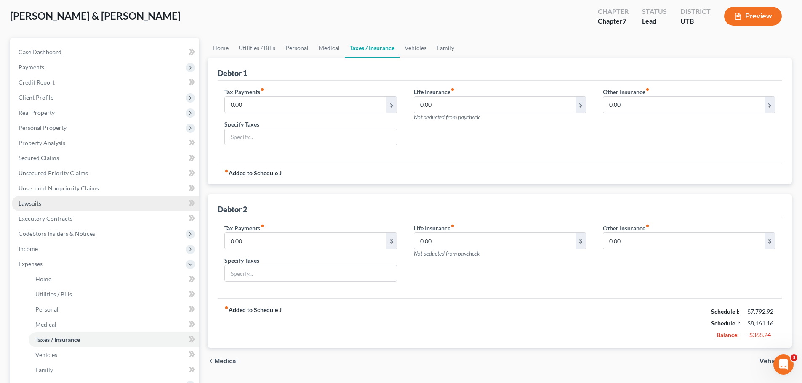
scroll to position [84, 0]
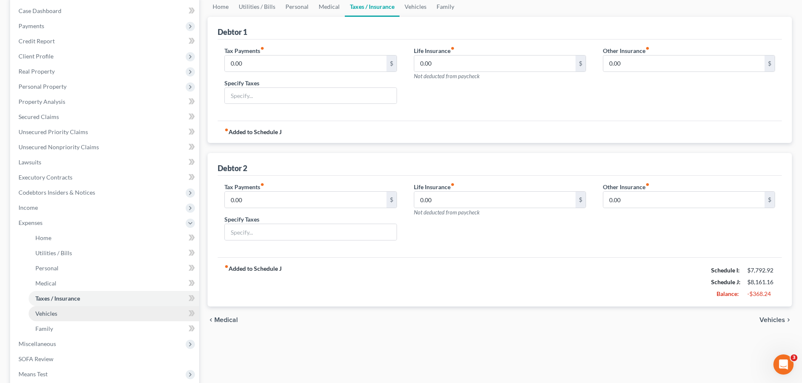
click at [53, 318] on link "Vehicles" at bounding box center [114, 313] width 170 height 15
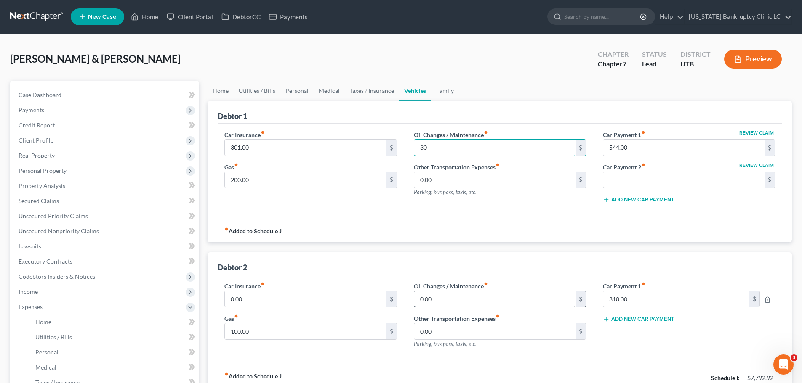
type input "30"
click at [446, 298] on input "0.00" at bounding box center [494, 299] width 161 height 16
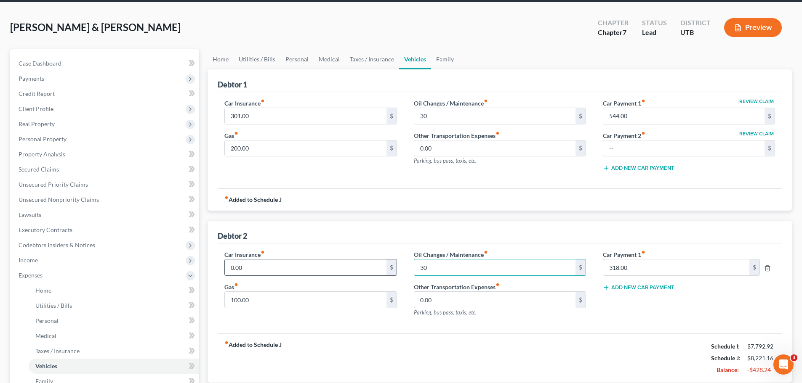
scroll to position [84, 0]
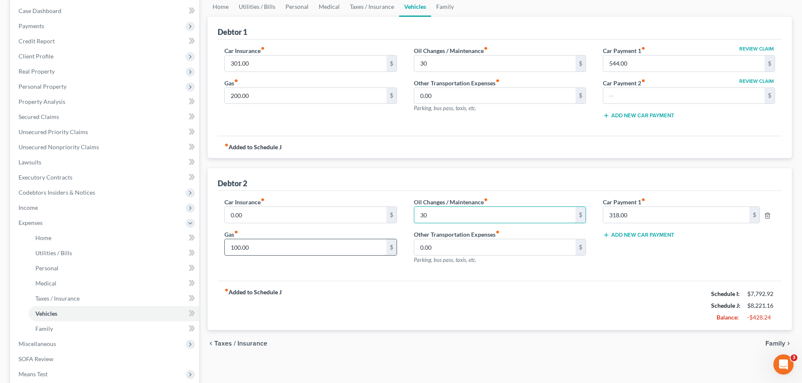
type input "30"
type input "200"
click at [79, 330] on link "Family" at bounding box center [114, 329] width 170 height 15
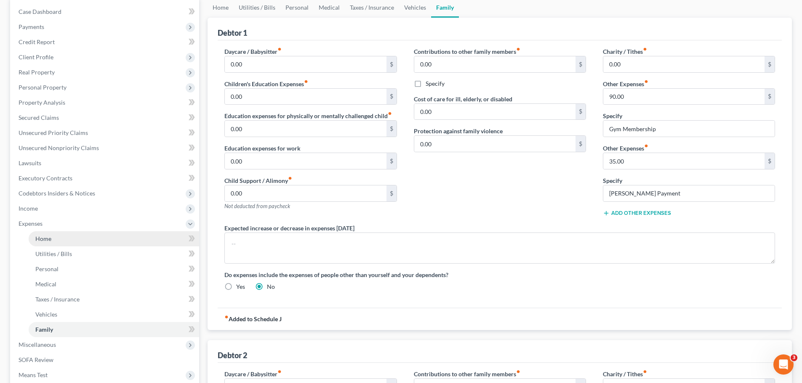
scroll to position [84, 0]
click at [62, 237] on link "Home" at bounding box center [114, 238] width 170 height 15
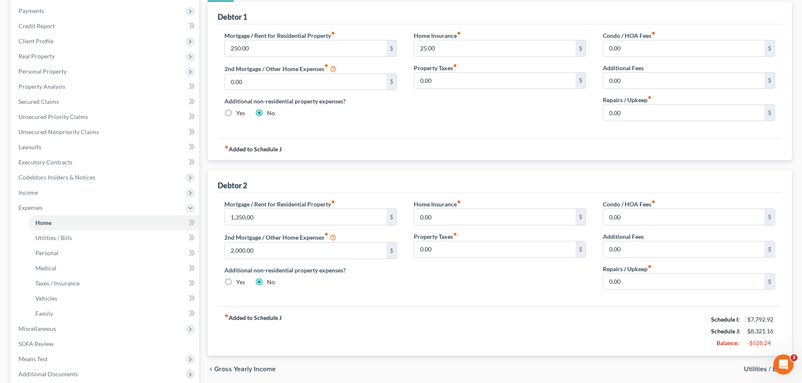
scroll to position [84, 0]
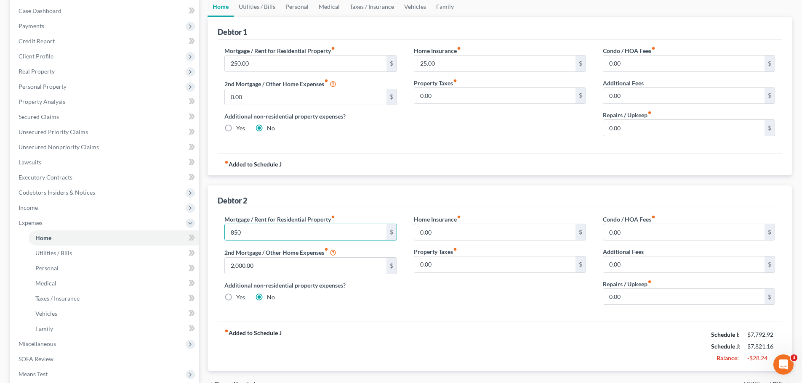
type input "850"
